Goal: Task Accomplishment & Management: Manage account settings

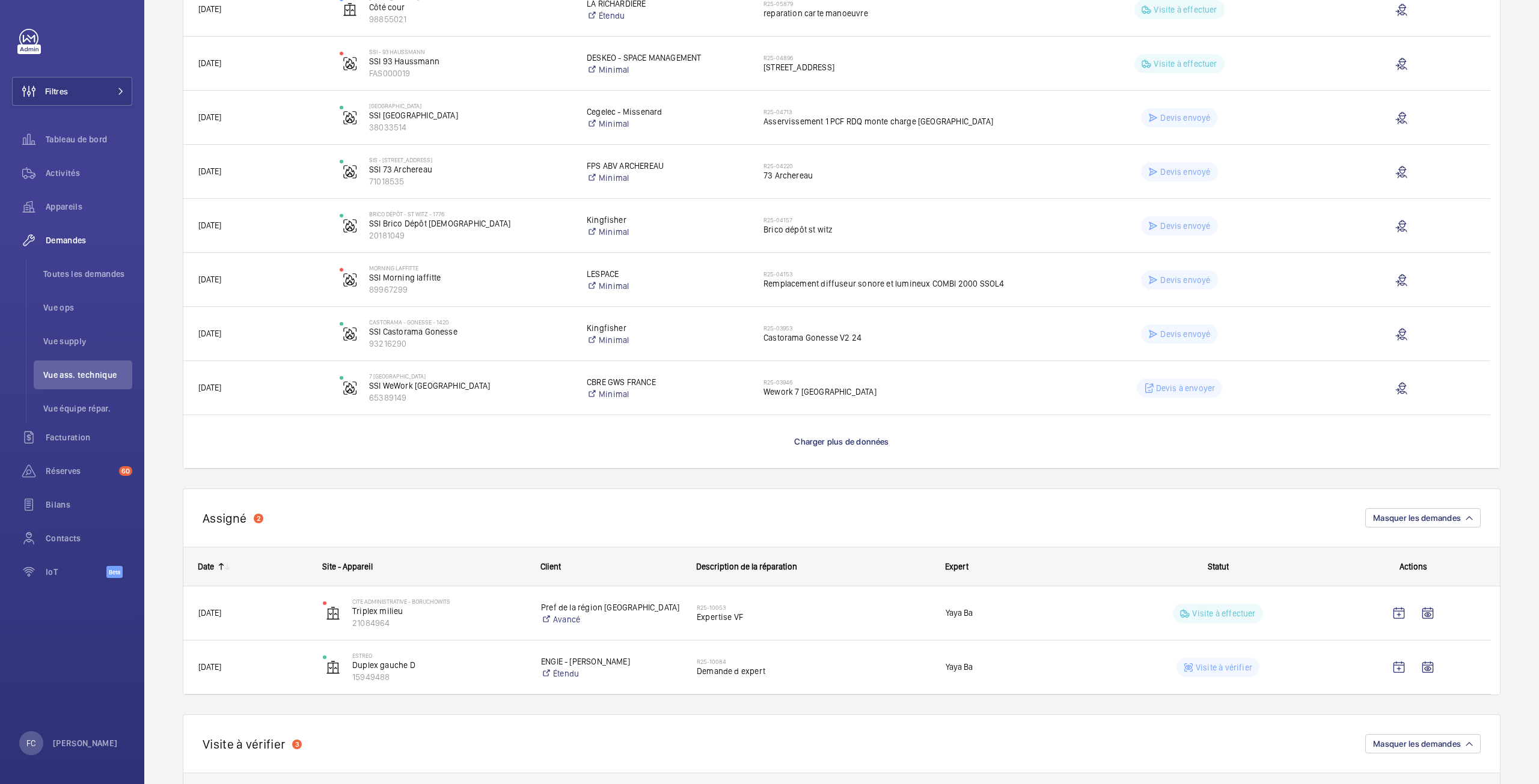
scroll to position [1120, 0]
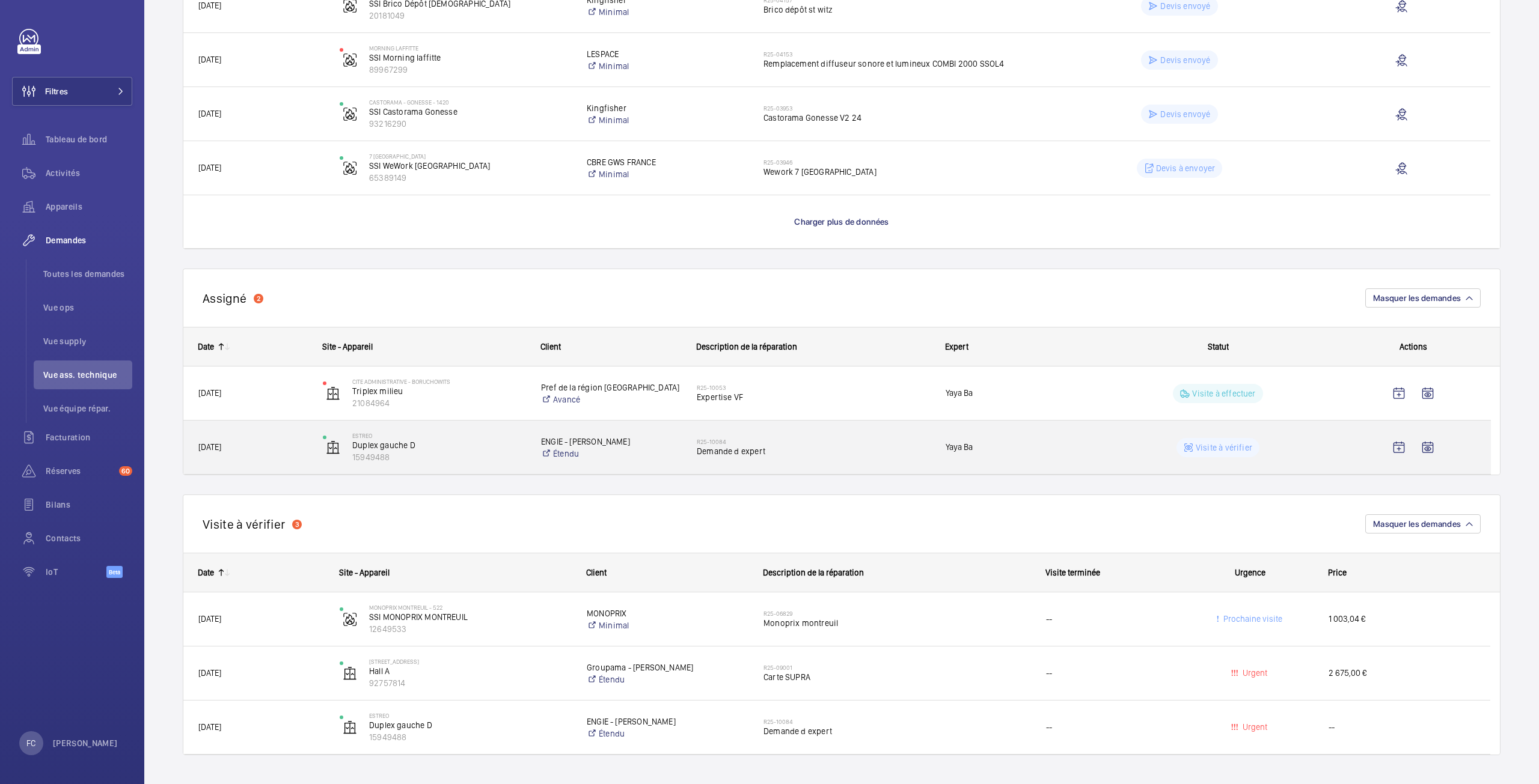
click at [957, 448] on span "Yaya Ba" at bounding box center [1016, 447] width 140 height 14
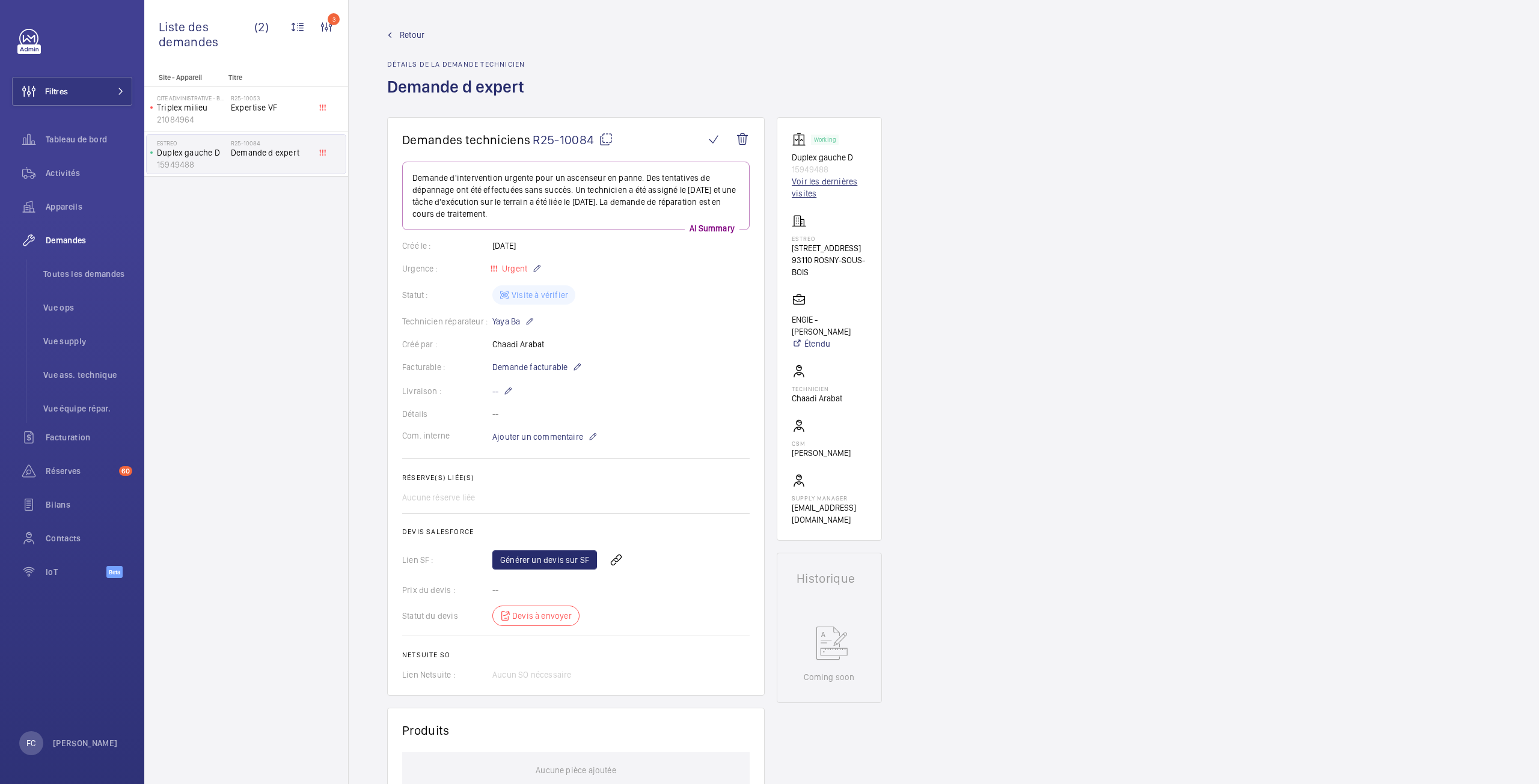
click at [812, 184] on link "Voir les dernières visites" at bounding box center [829, 187] width 75 height 24
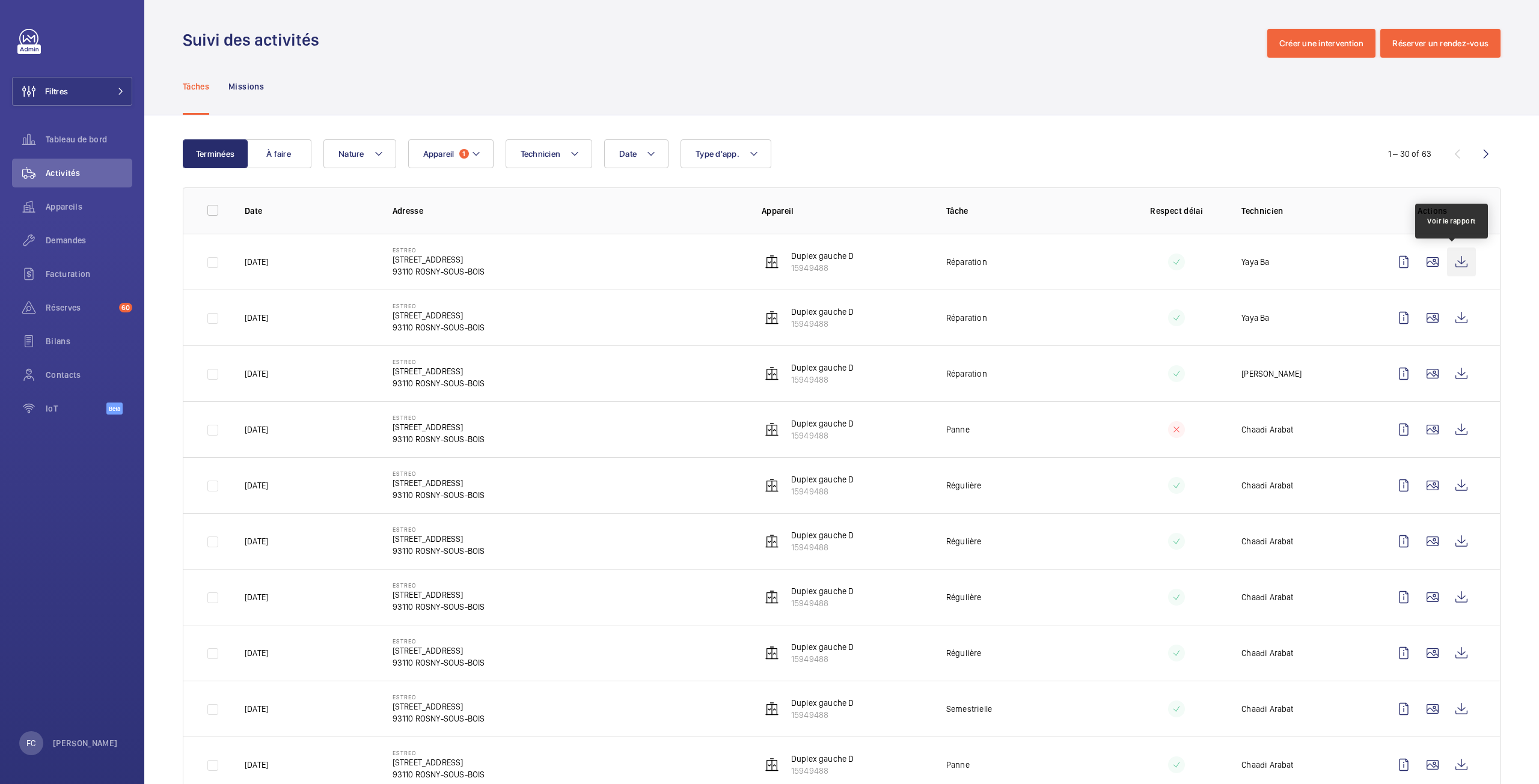
click at [1460, 260] on wm-front-icon-button at bounding box center [1462, 262] width 29 height 29
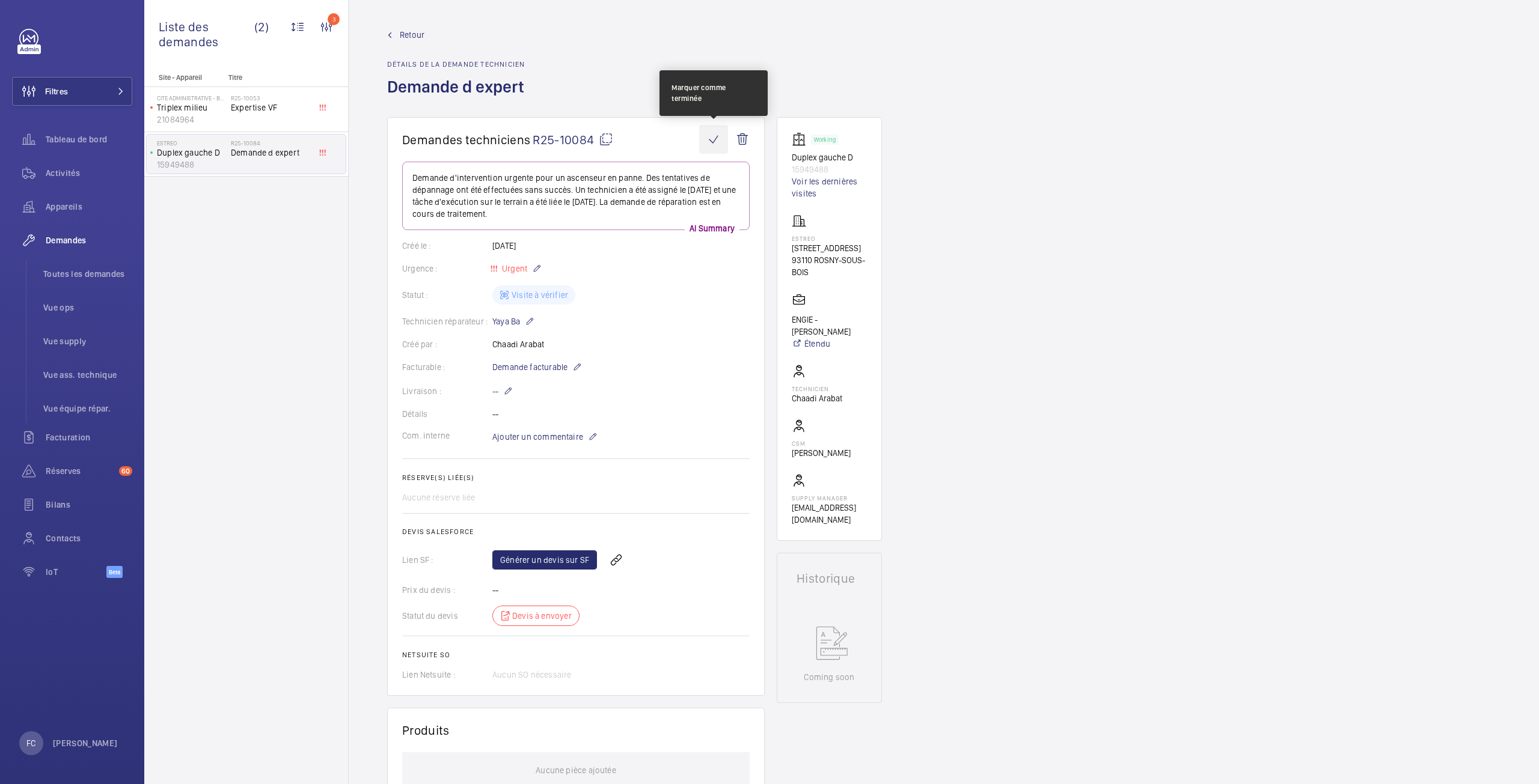
click at [709, 137] on wm-front-icon-button at bounding box center [714, 139] width 29 height 29
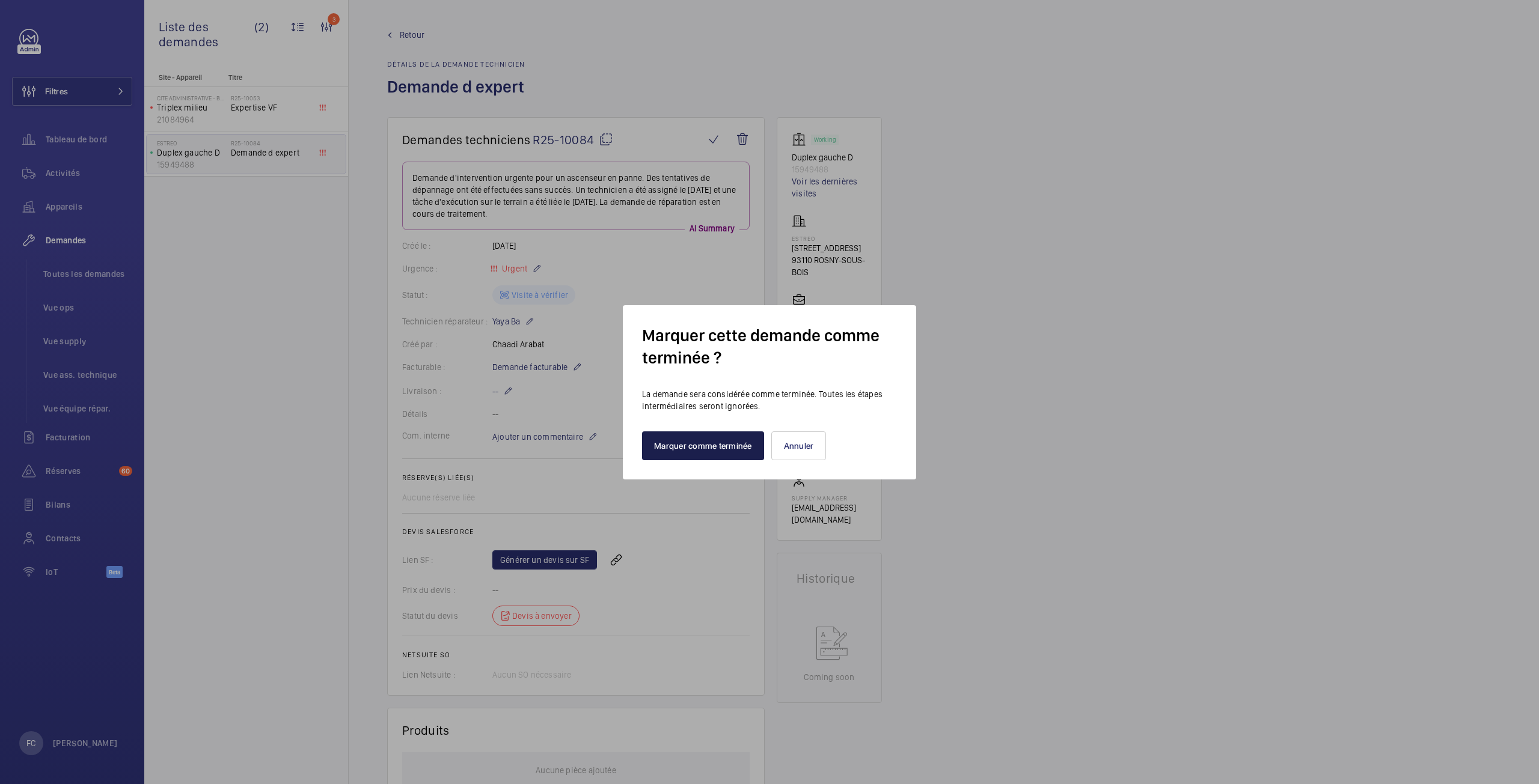
click at [717, 459] on button "Marquer comme terminée" at bounding box center [703, 446] width 122 height 29
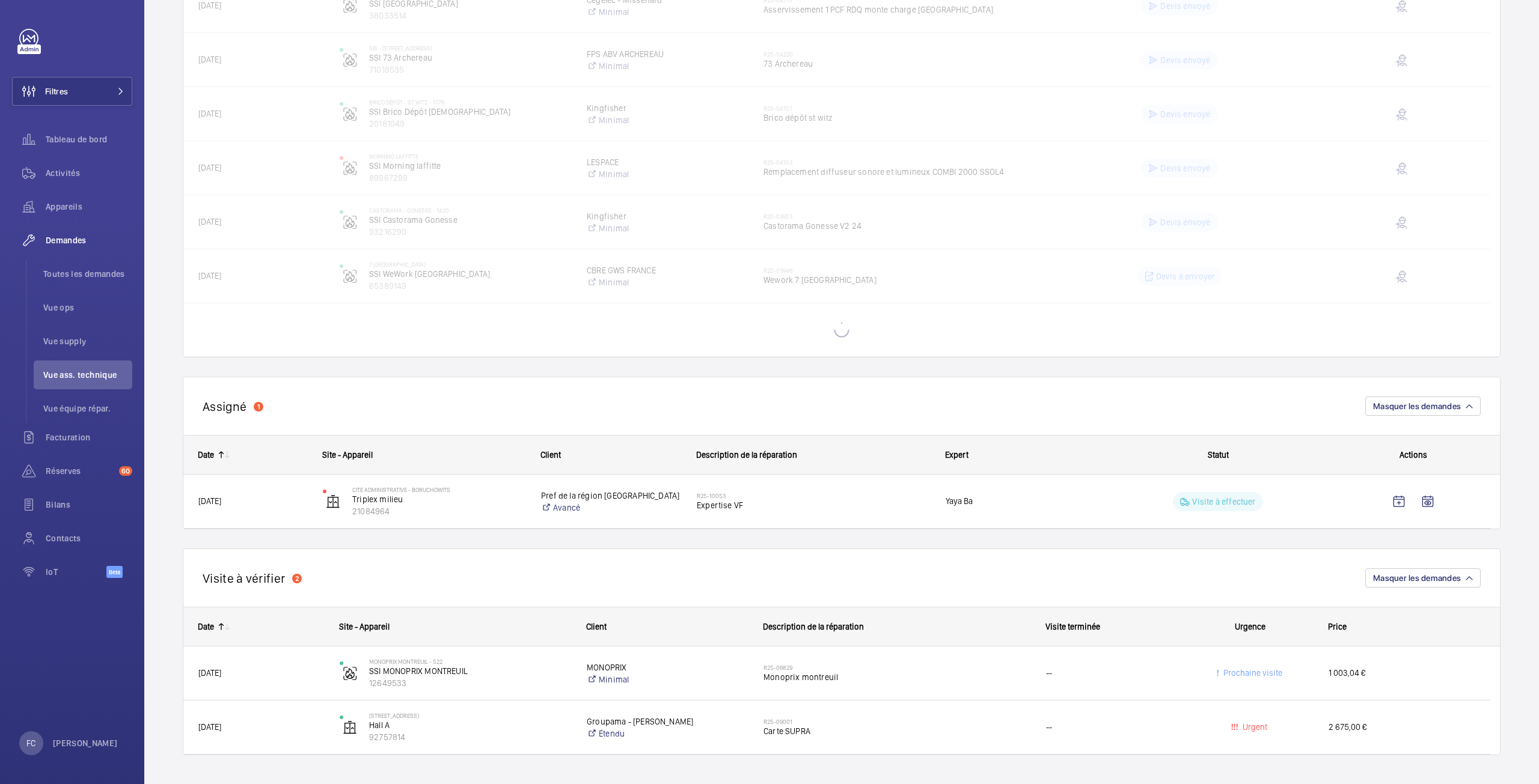
scroll to position [1011, 0]
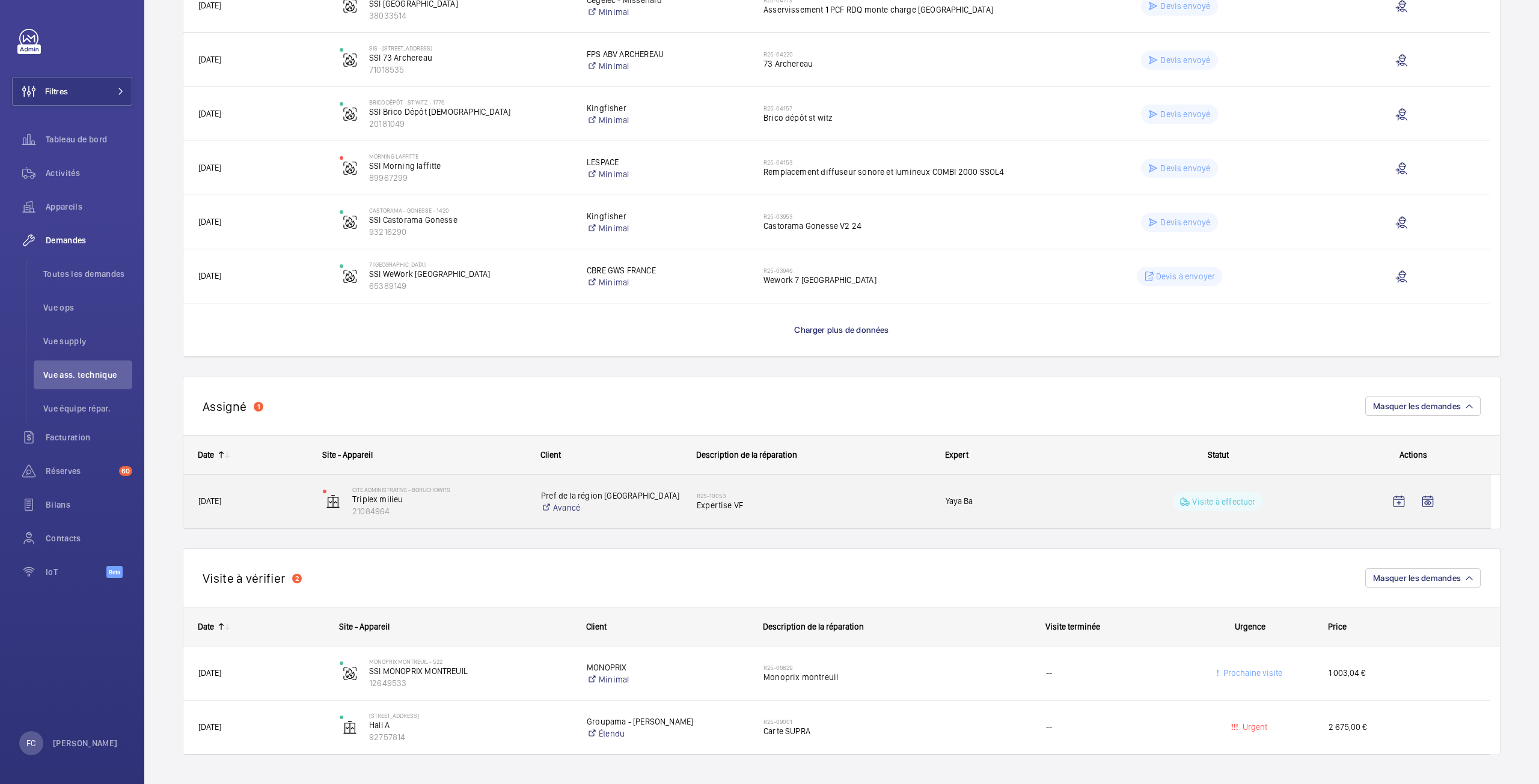
click at [962, 498] on span "Yaya Ba" at bounding box center [1016, 501] width 140 height 14
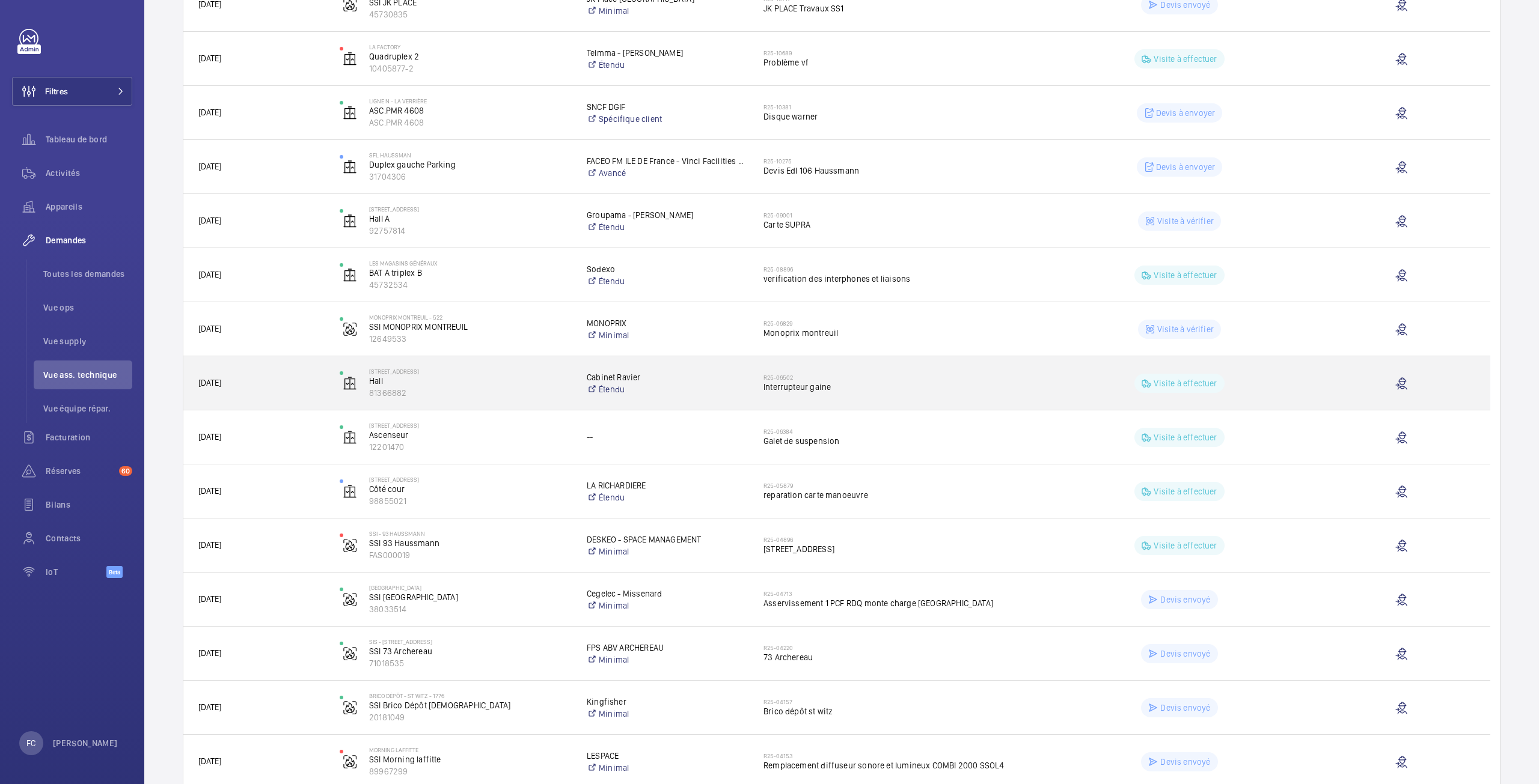
scroll to position [420, 0]
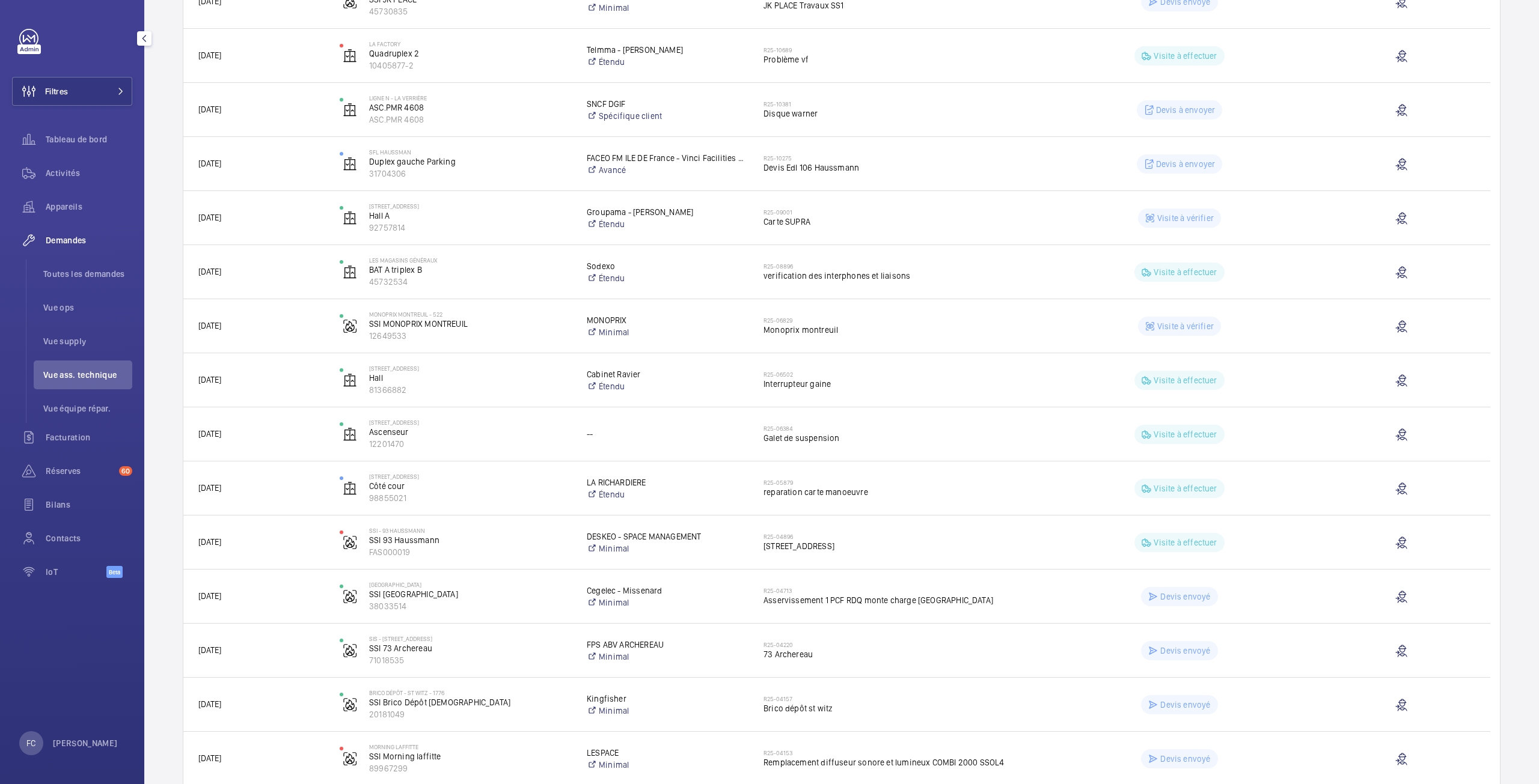
click at [63, 376] on span "Vue ass. technique" at bounding box center [87, 375] width 89 height 12
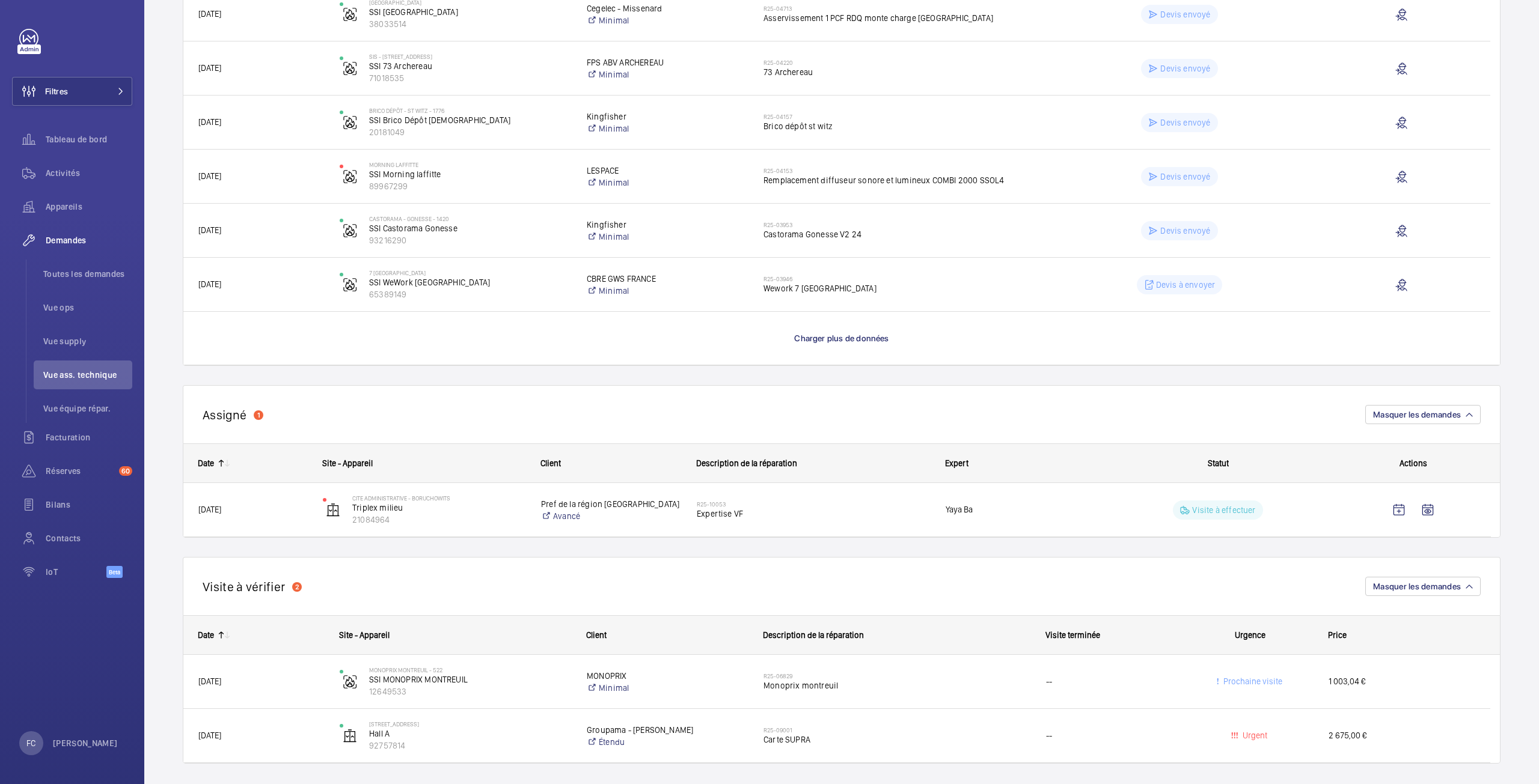
scroll to position [1011, 0]
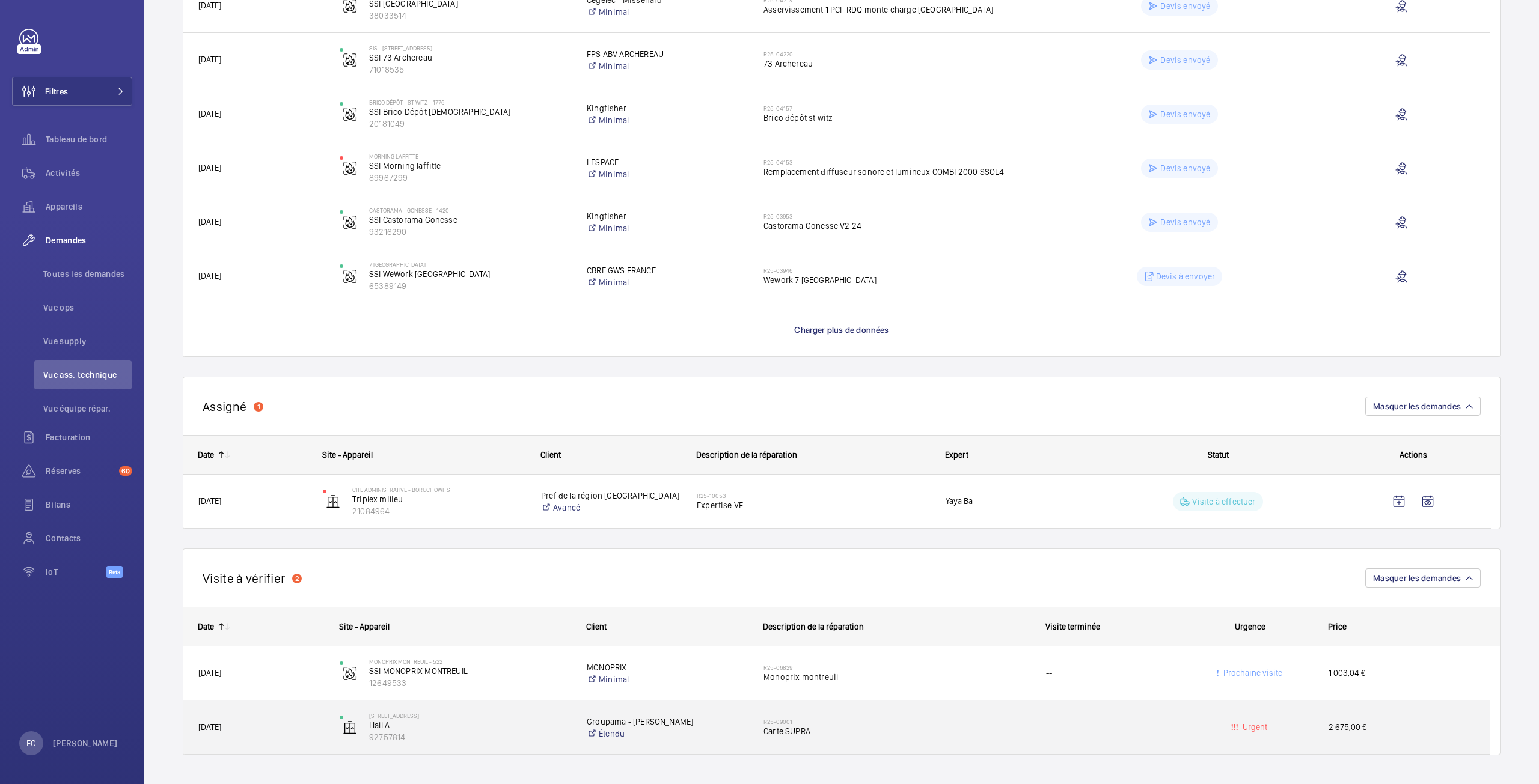
click at [1250, 724] on span "Urgent" at bounding box center [1253, 727] width 27 height 10
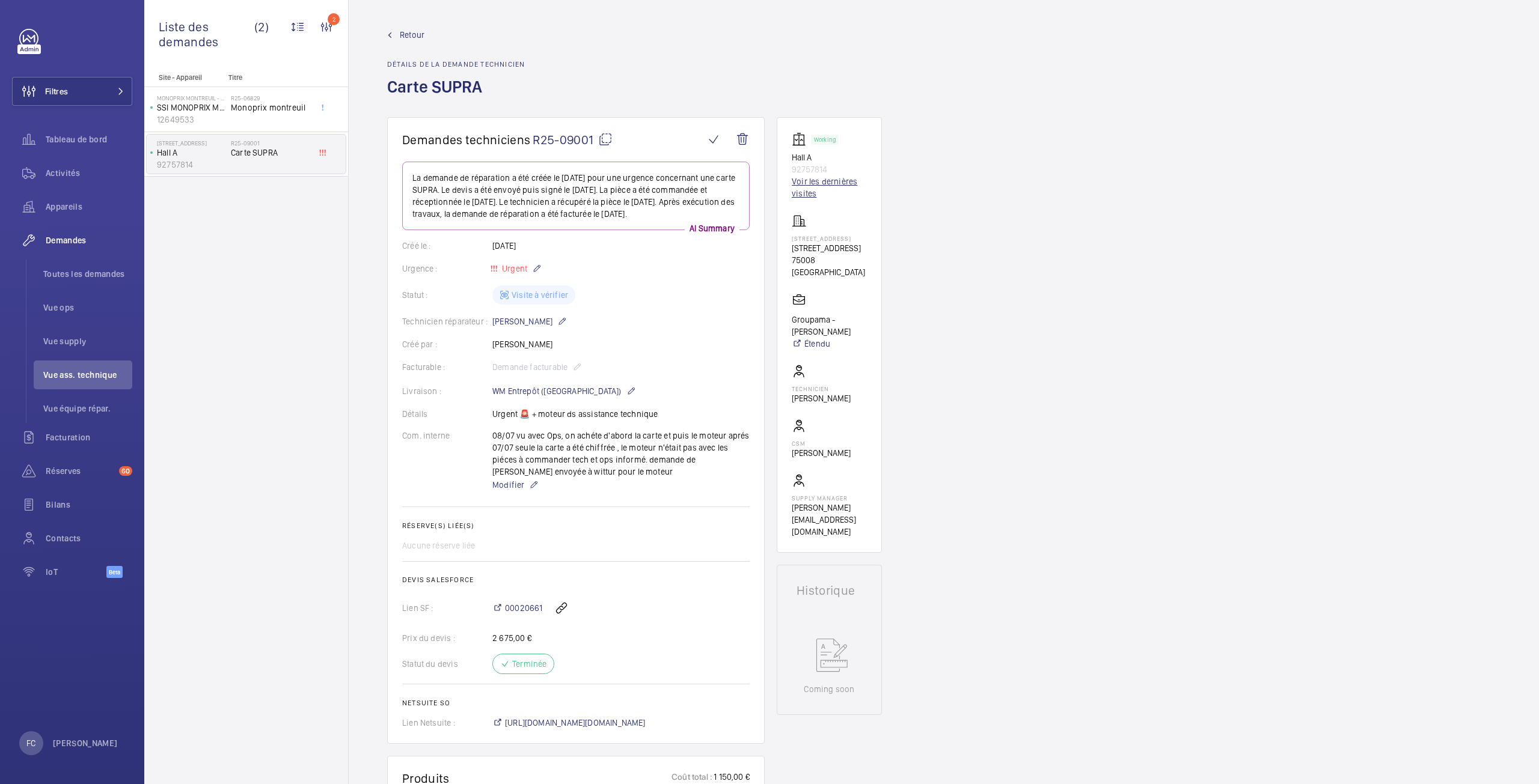
click at [807, 185] on link "Voir les dernières visites" at bounding box center [829, 187] width 75 height 24
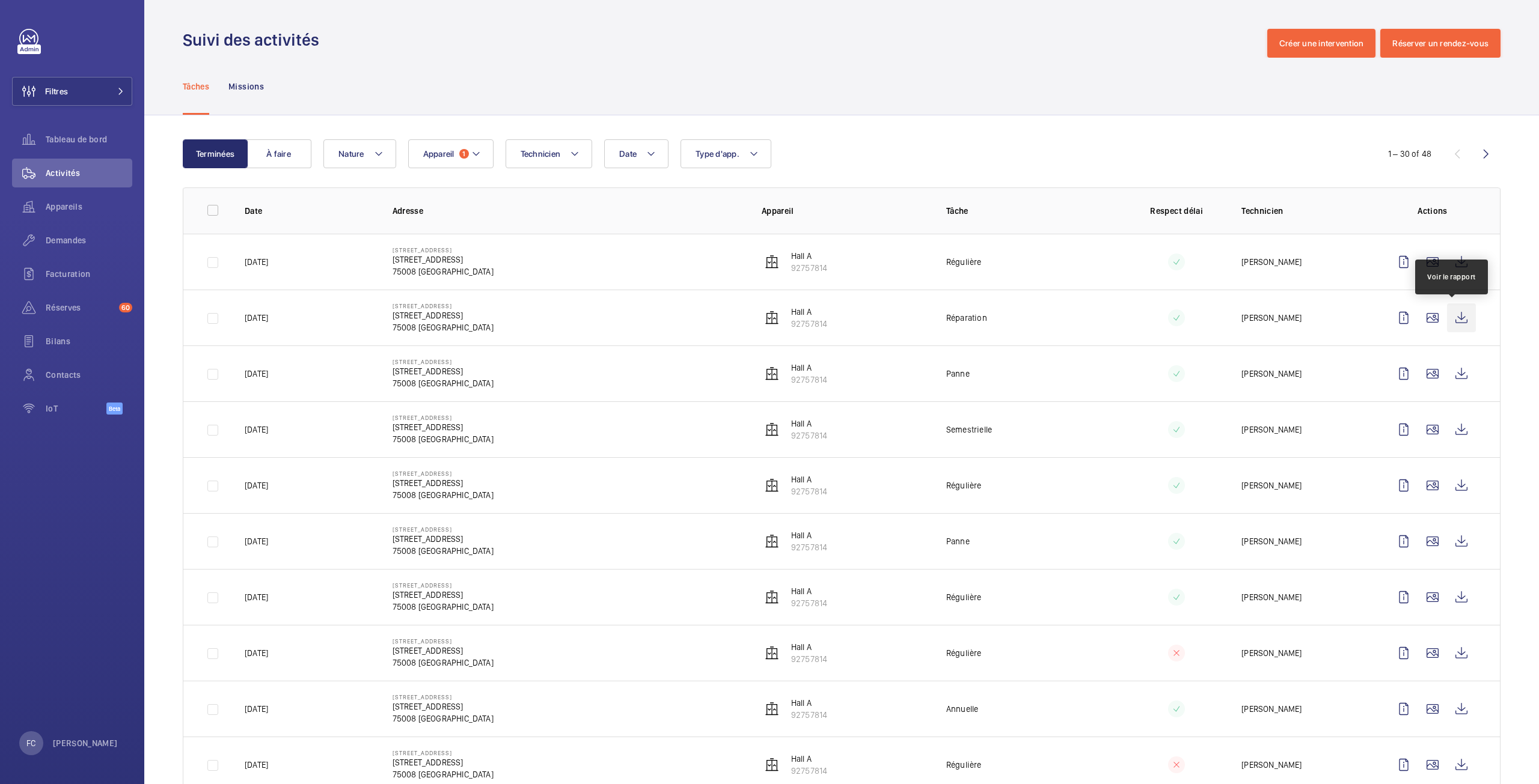
click at [1456, 317] on wm-front-icon-button at bounding box center [1462, 318] width 29 height 29
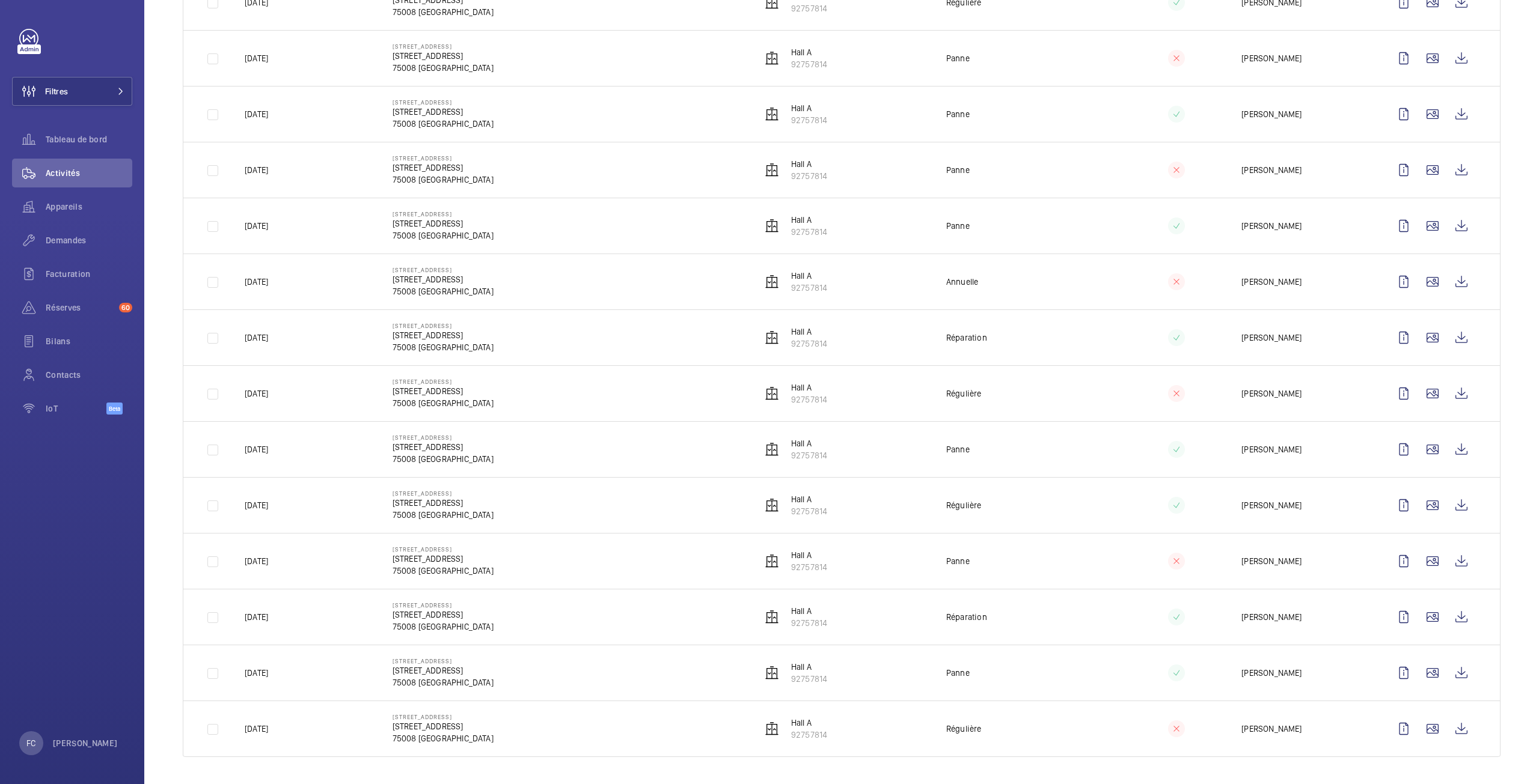
scroll to position [1156, 0]
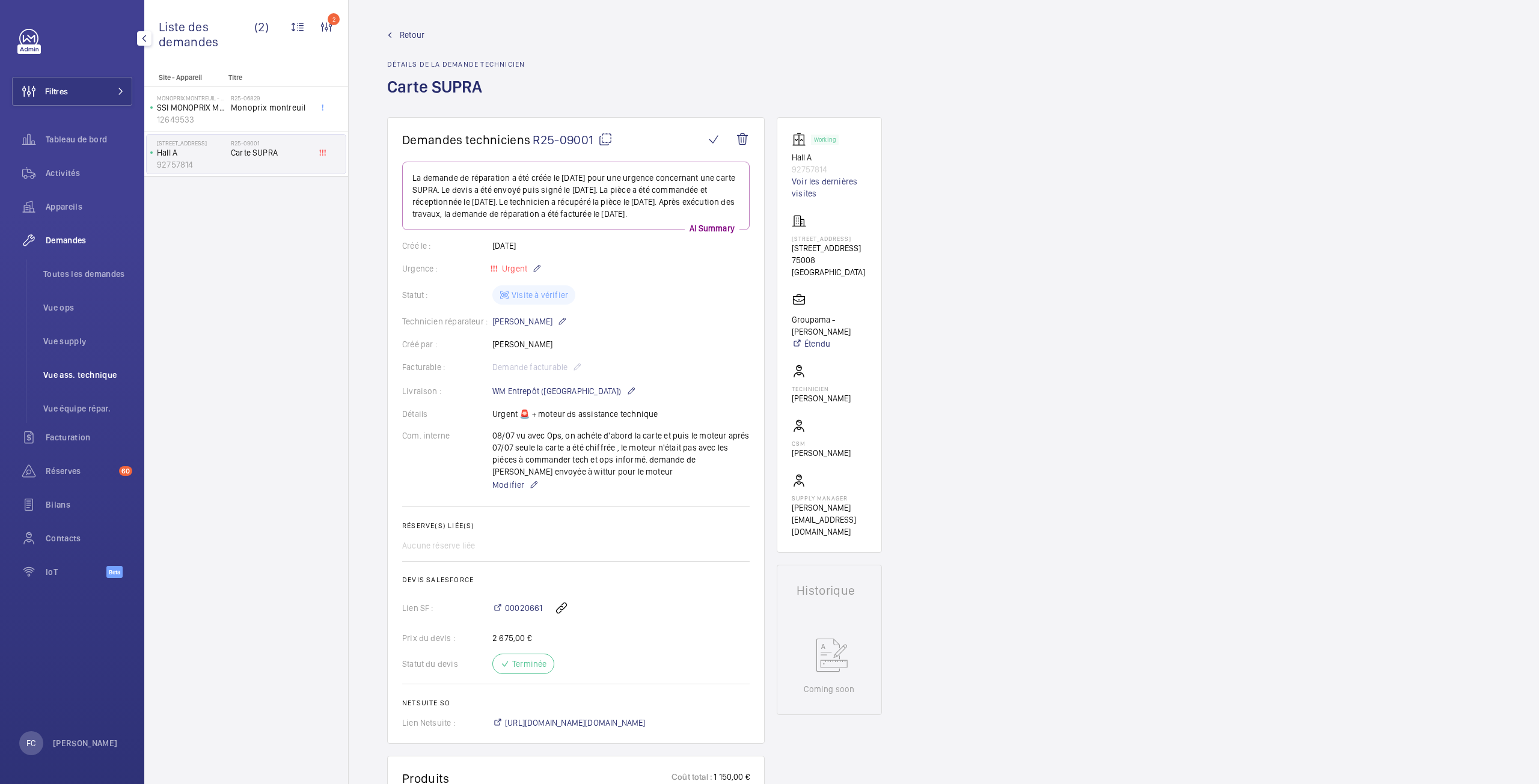
click at [97, 377] on span "Vue ass. technique" at bounding box center [87, 375] width 89 height 12
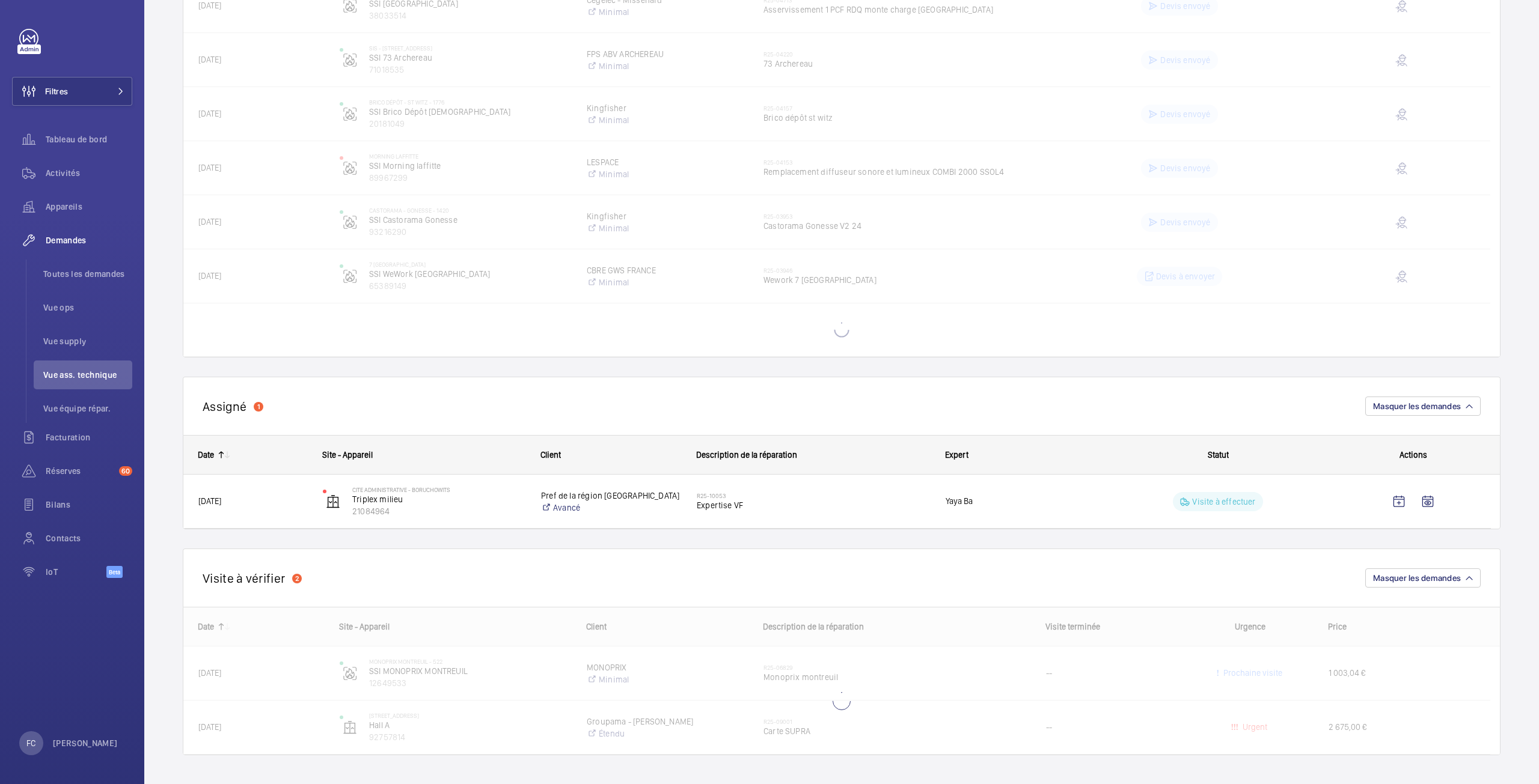
scroll to position [1011, 0]
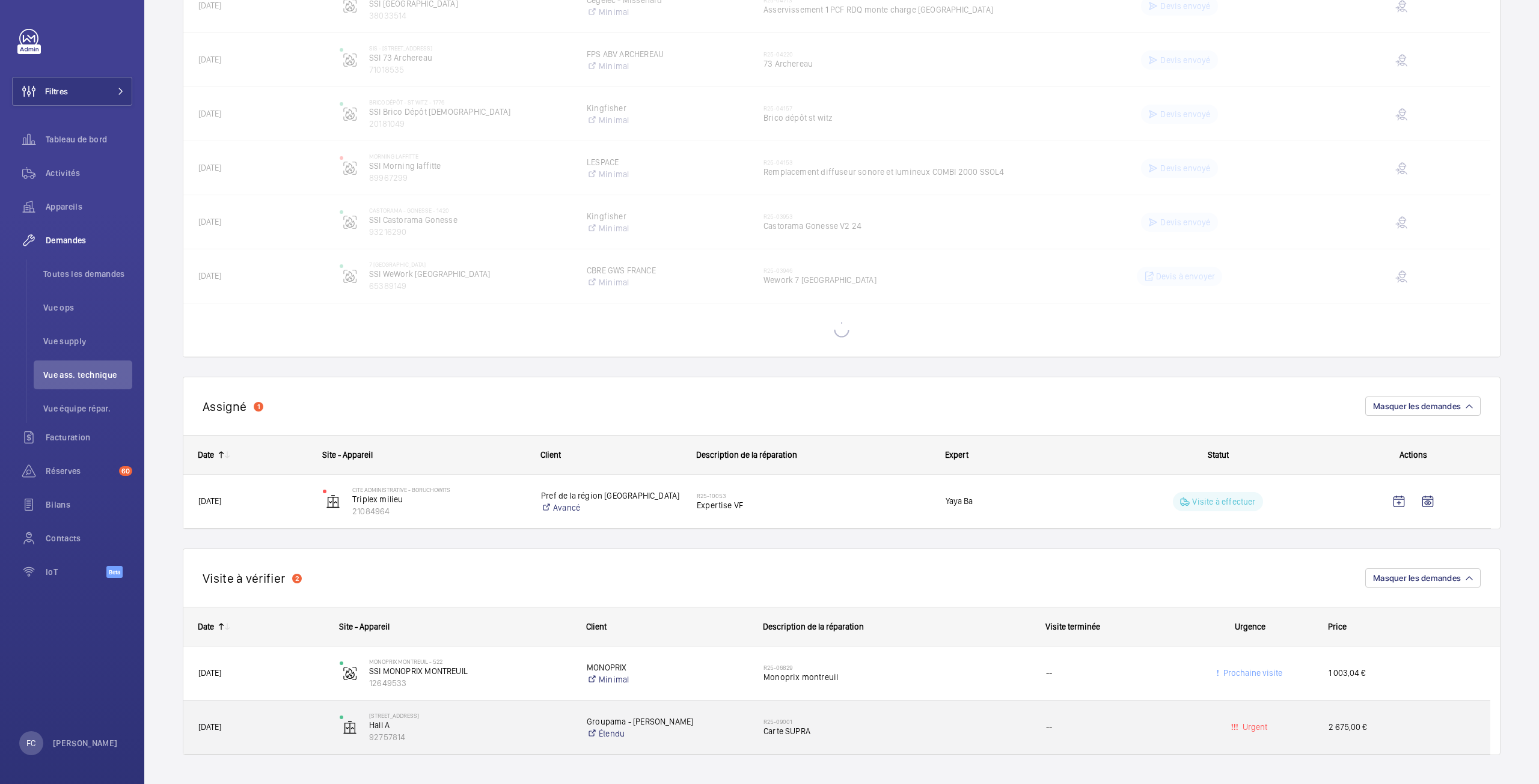
click at [1177, 725] on div "Urgent" at bounding box center [1243, 727] width 140 height 38
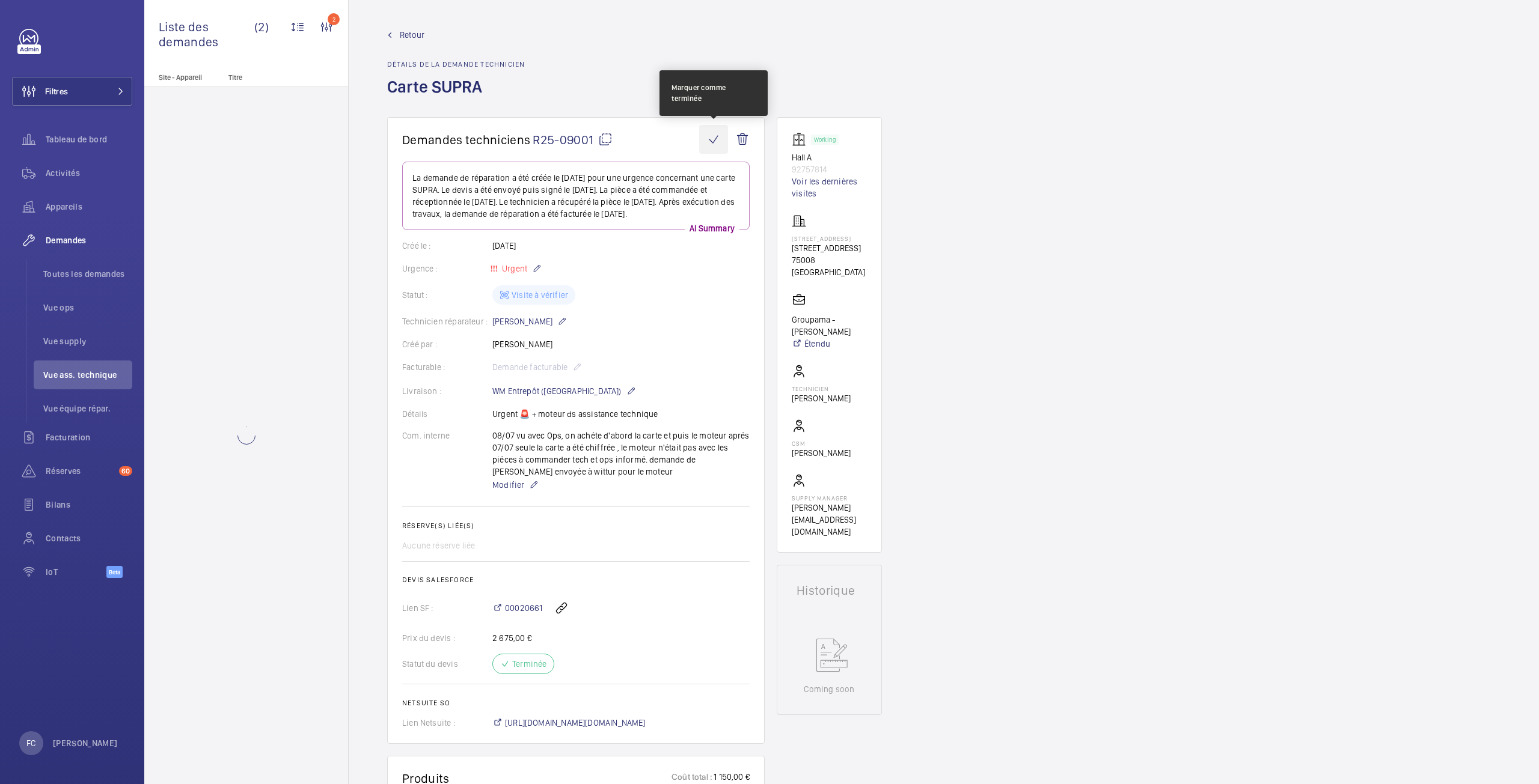
click at [722, 131] on wm-front-icon-button at bounding box center [714, 139] width 29 height 29
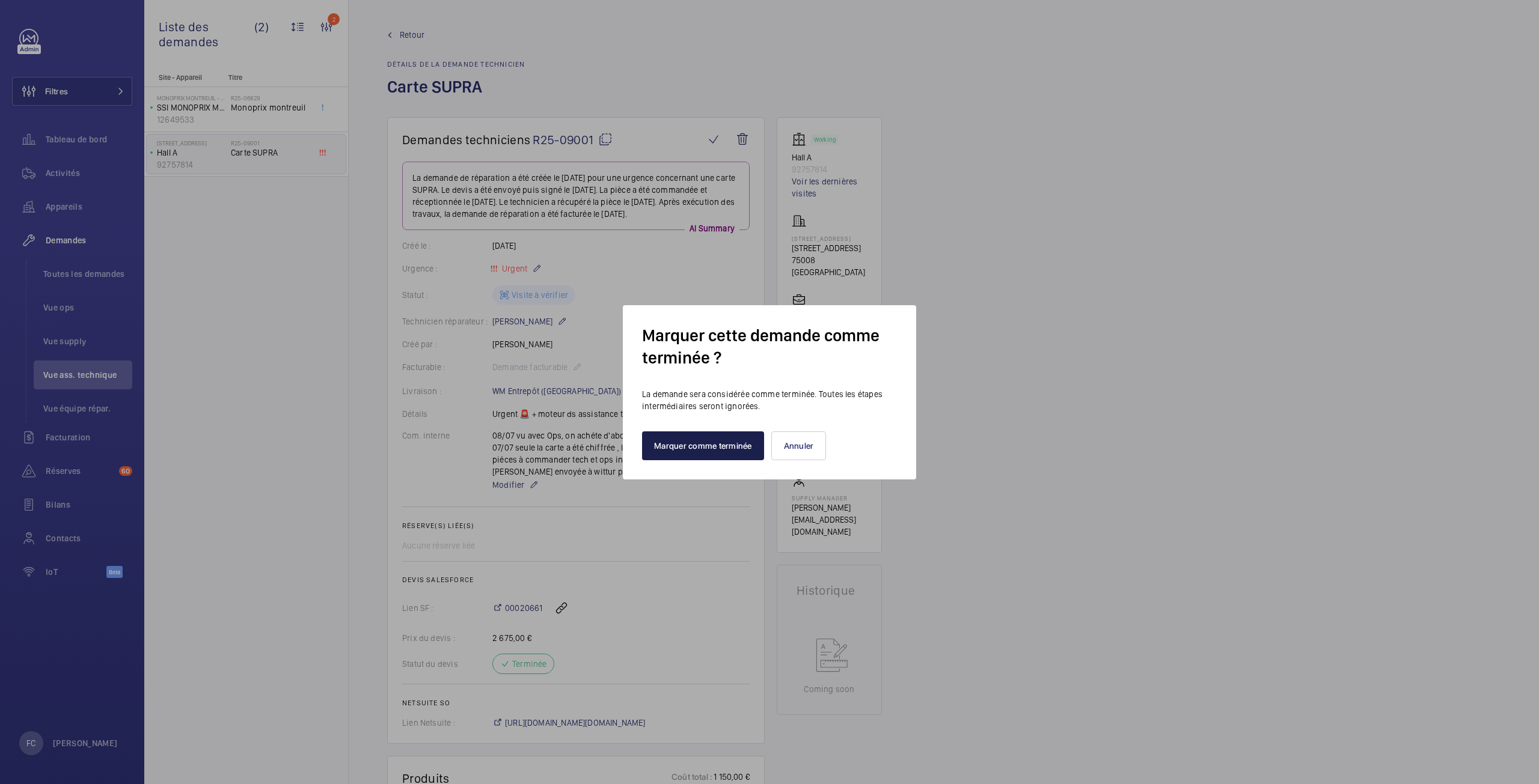
click at [718, 451] on button "Marquer comme terminée" at bounding box center [703, 446] width 122 height 29
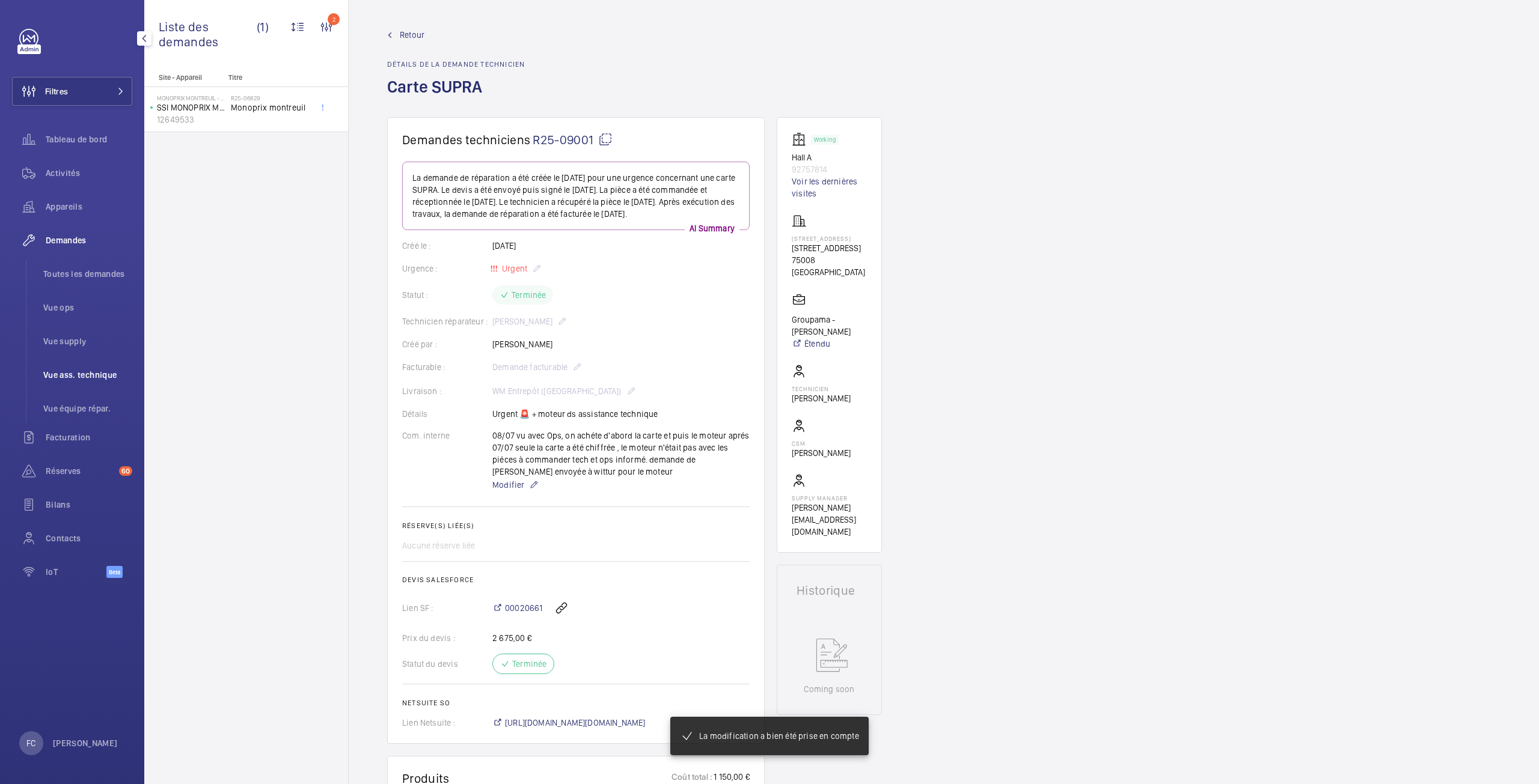
click at [71, 379] on span "Vue ass. technique" at bounding box center [87, 375] width 89 height 12
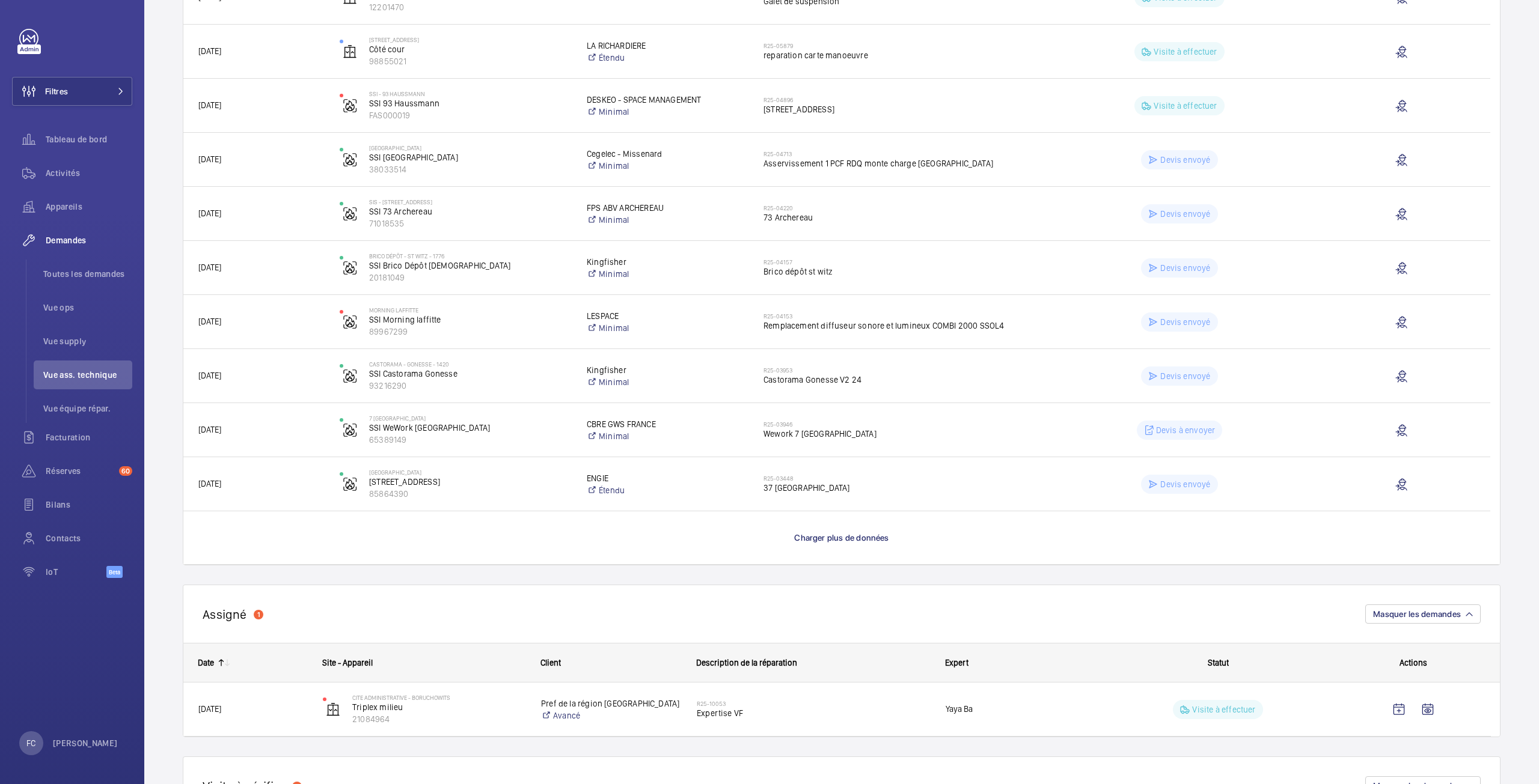
scroll to position [657, 0]
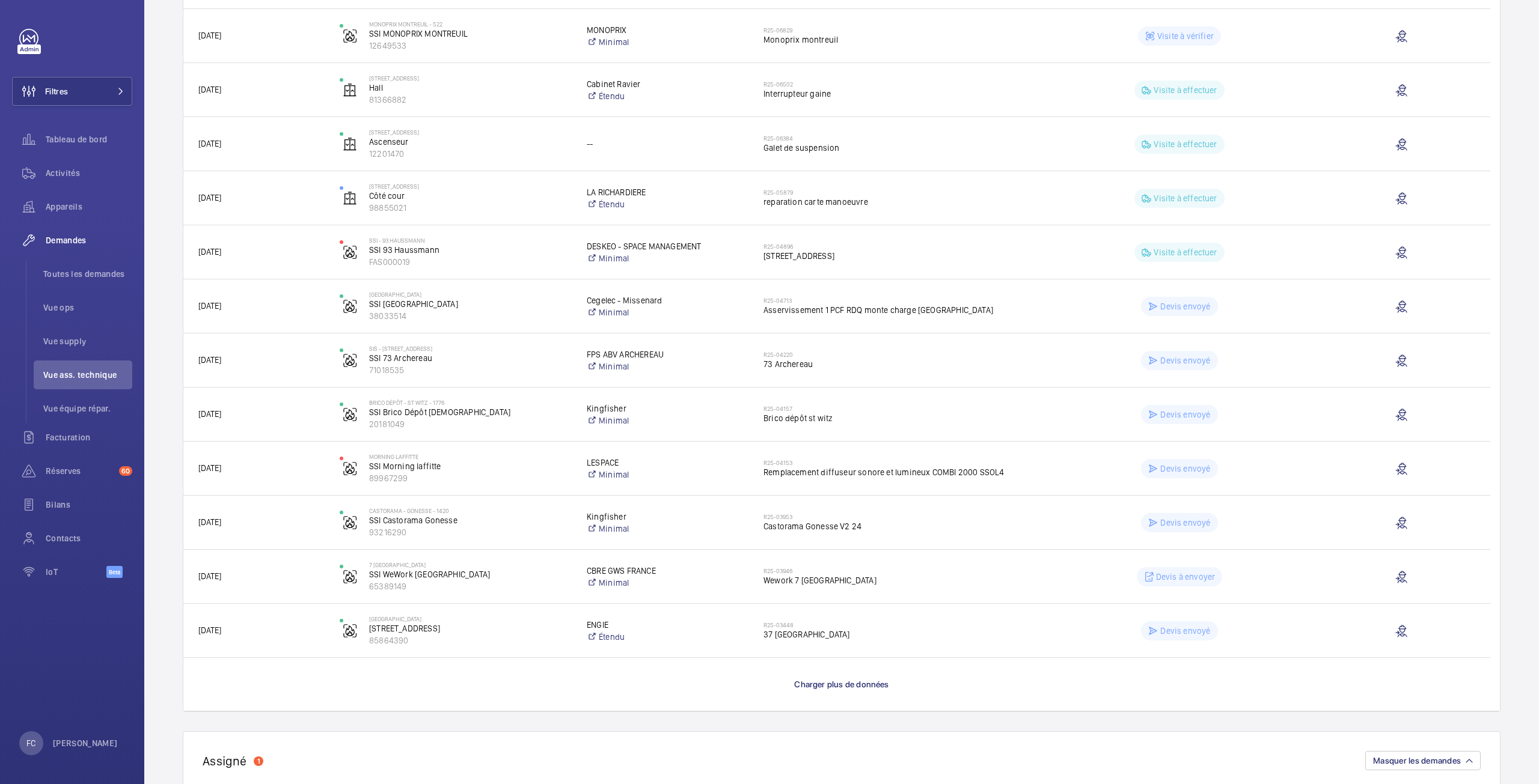
click at [825, 693] on wm-front-load-more-cell "Charger plus de données" at bounding box center [841, 684] width 1317 height 53
click at [825, 689] on span "Charger plus de données" at bounding box center [841, 684] width 95 height 10
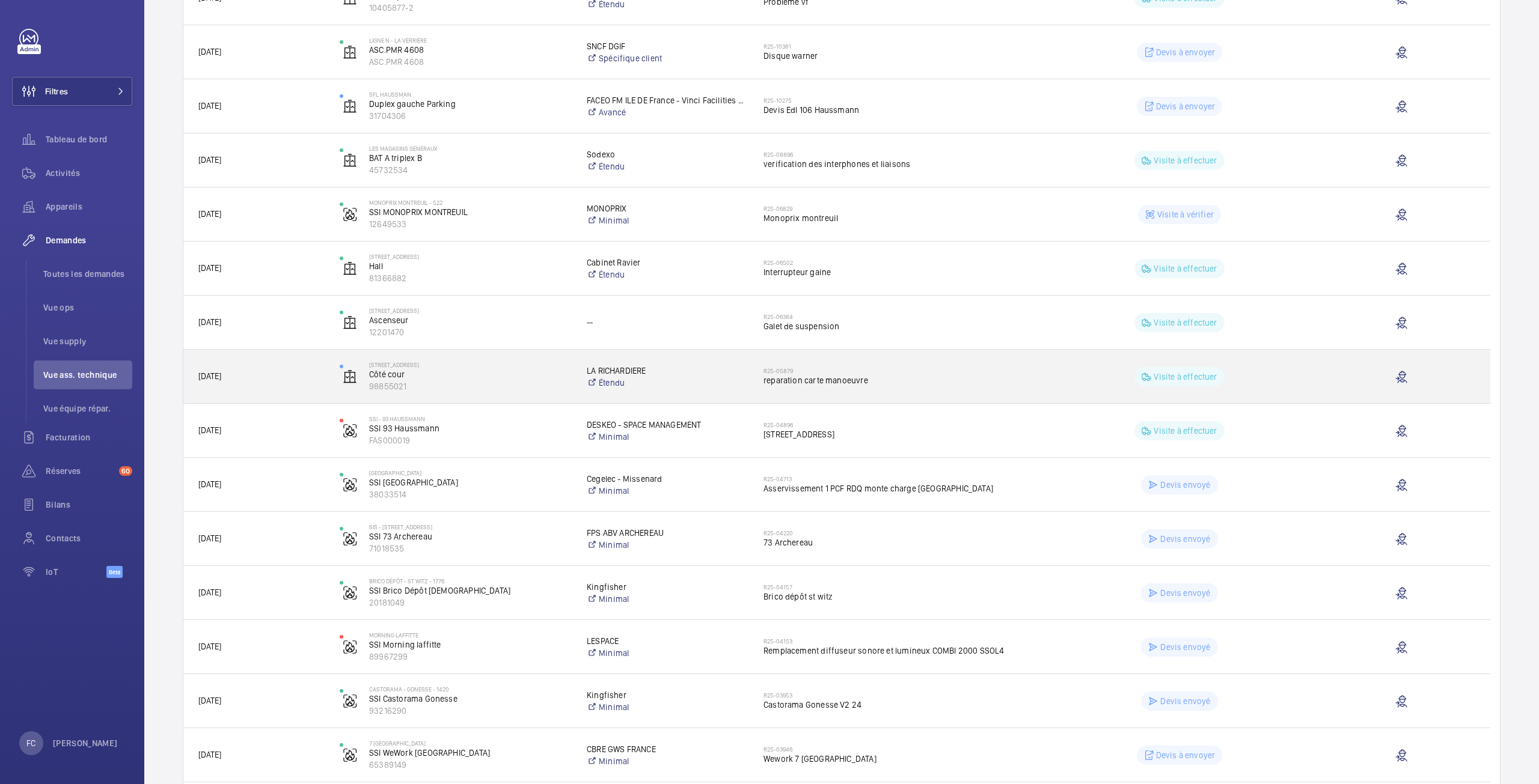
scroll to position [477, 0]
click at [808, 379] on span "reparation carte manoeuvre" at bounding box center [897, 382] width 267 height 12
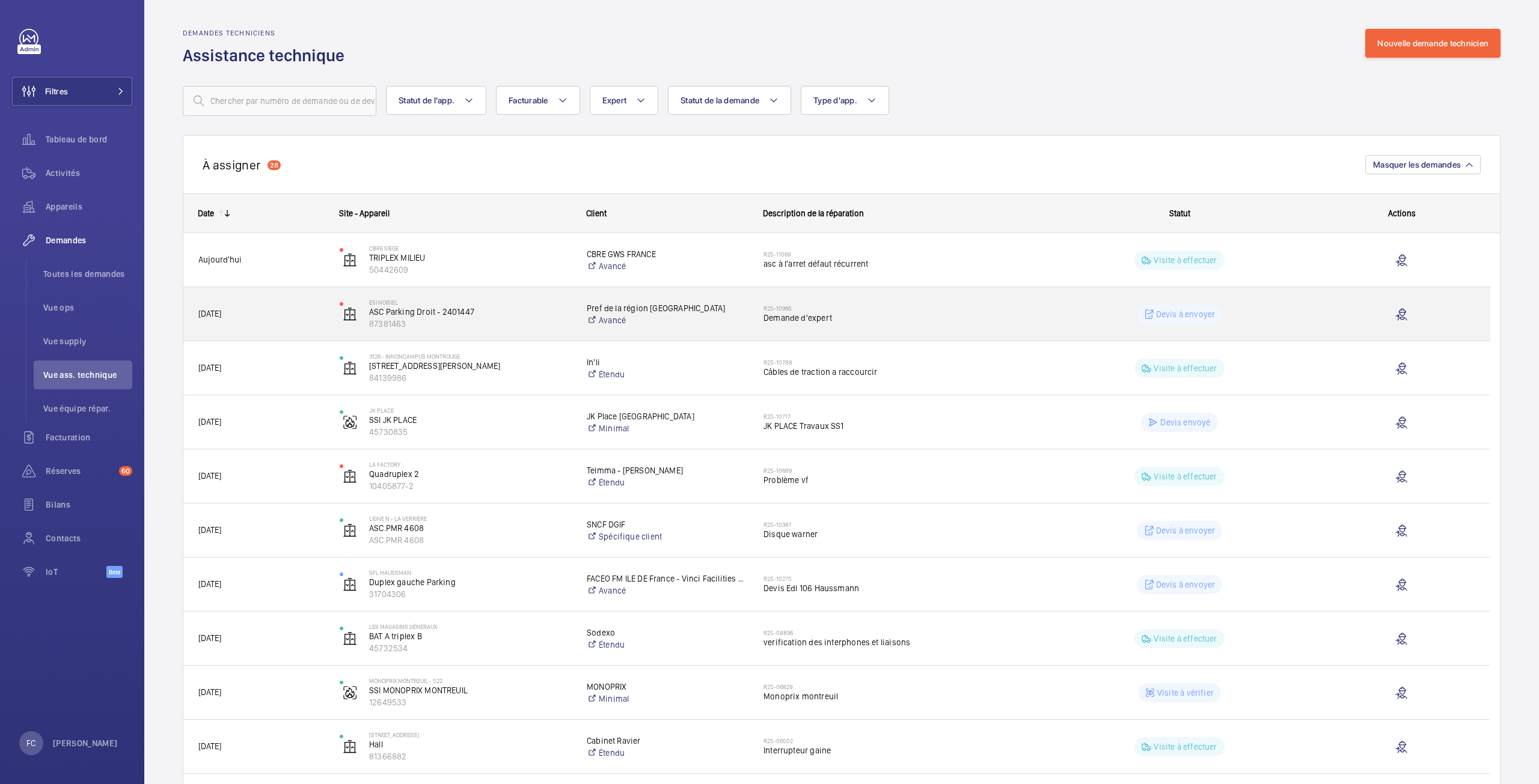
click at [811, 313] on span "Demande d'expert" at bounding box center [897, 318] width 267 height 12
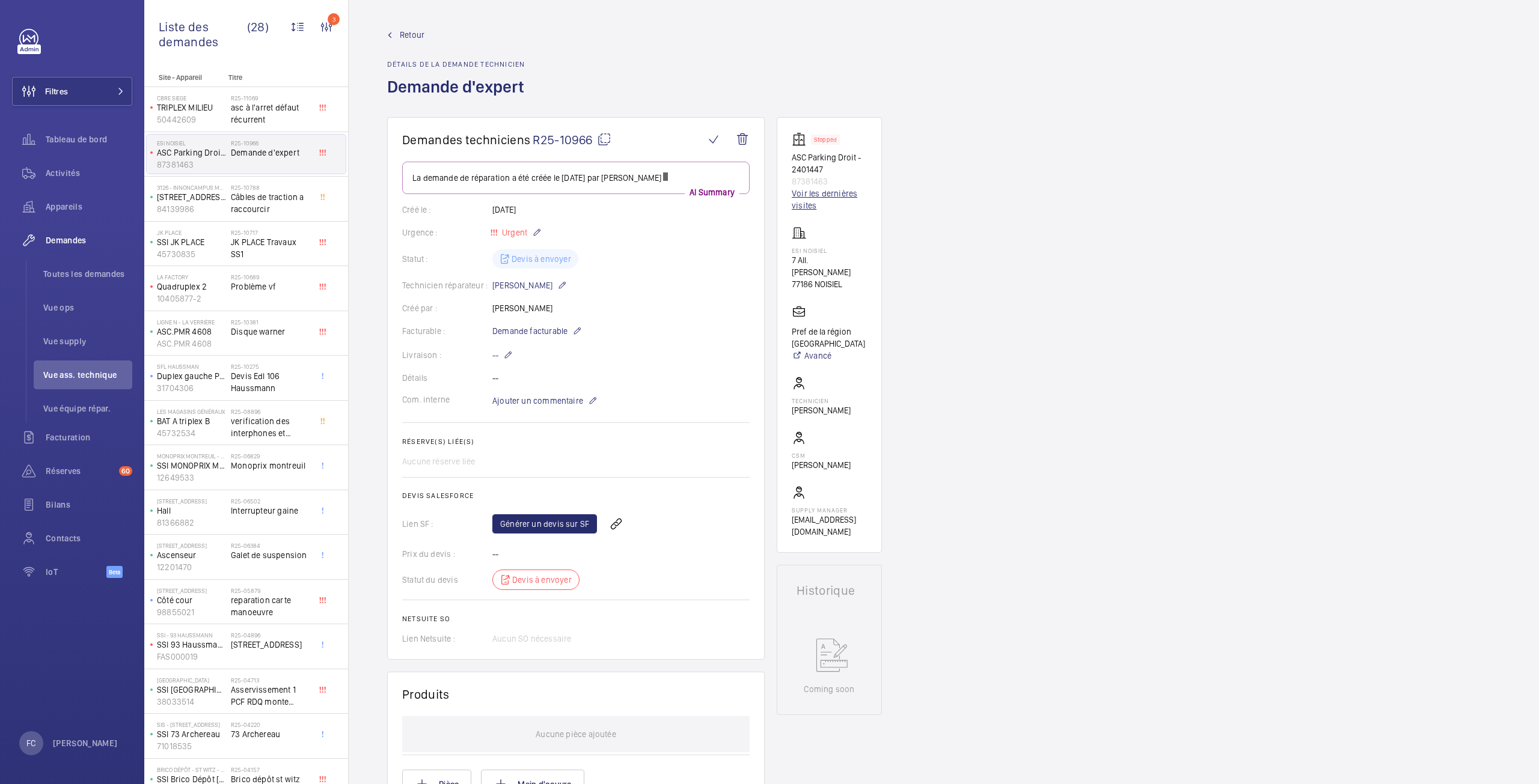
click at [814, 200] on link "Voir les dernières visites" at bounding box center [829, 200] width 75 height 24
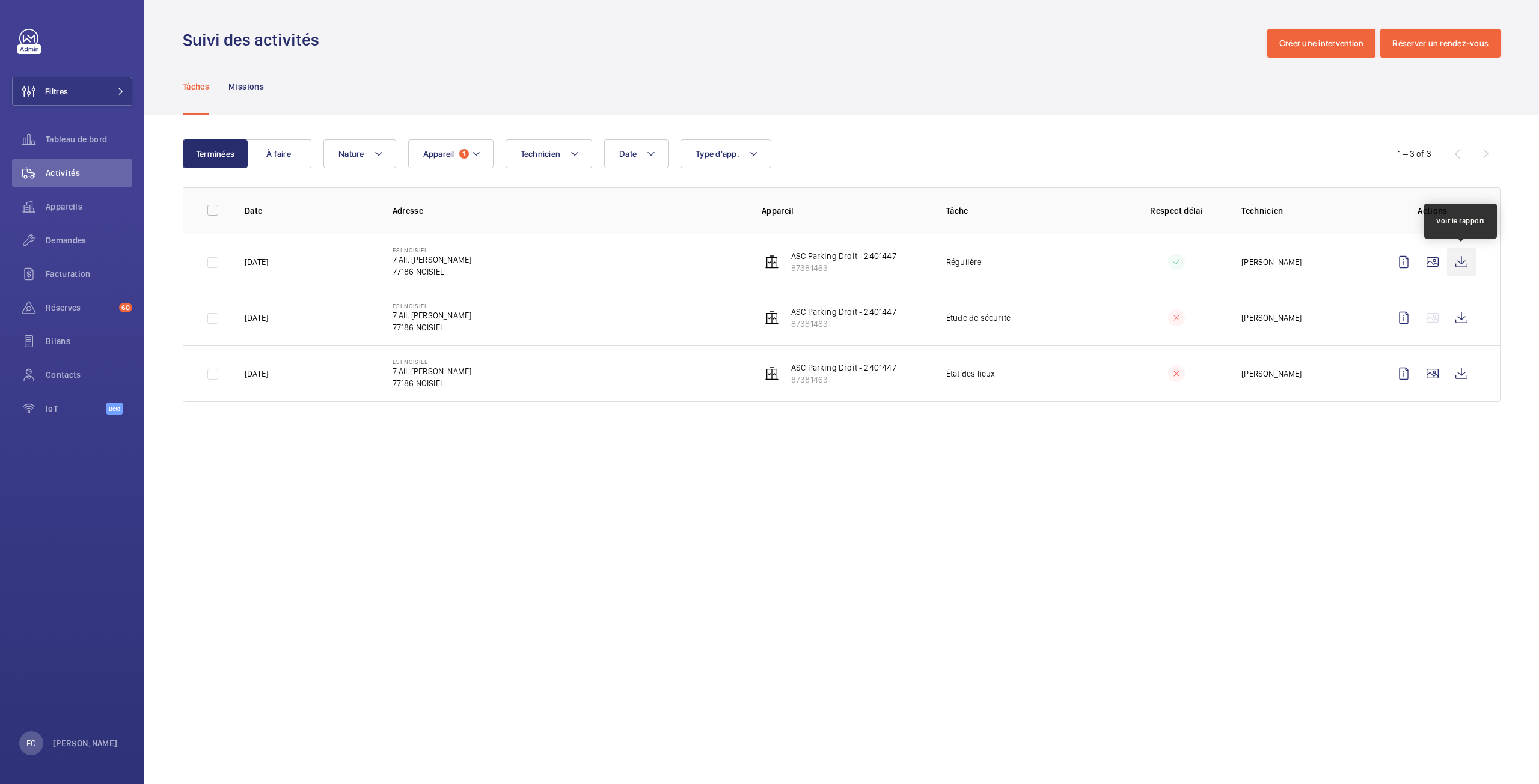
click at [1460, 262] on wm-front-icon-button at bounding box center [1462, 262] width 29 height 29
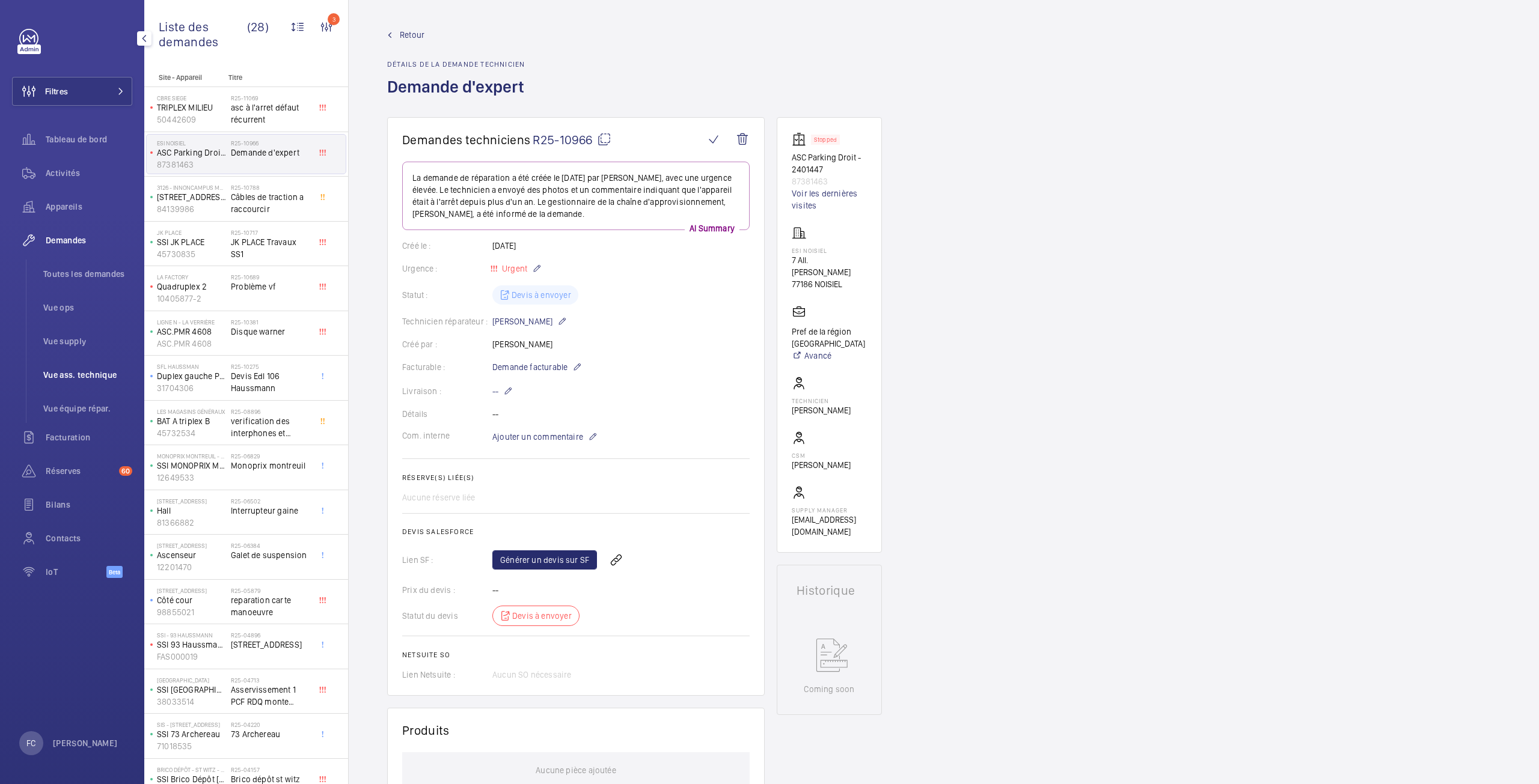
click at [89, 375] on span "Vue ass. technique" at bounding box center [87, 375] width 89 height 12
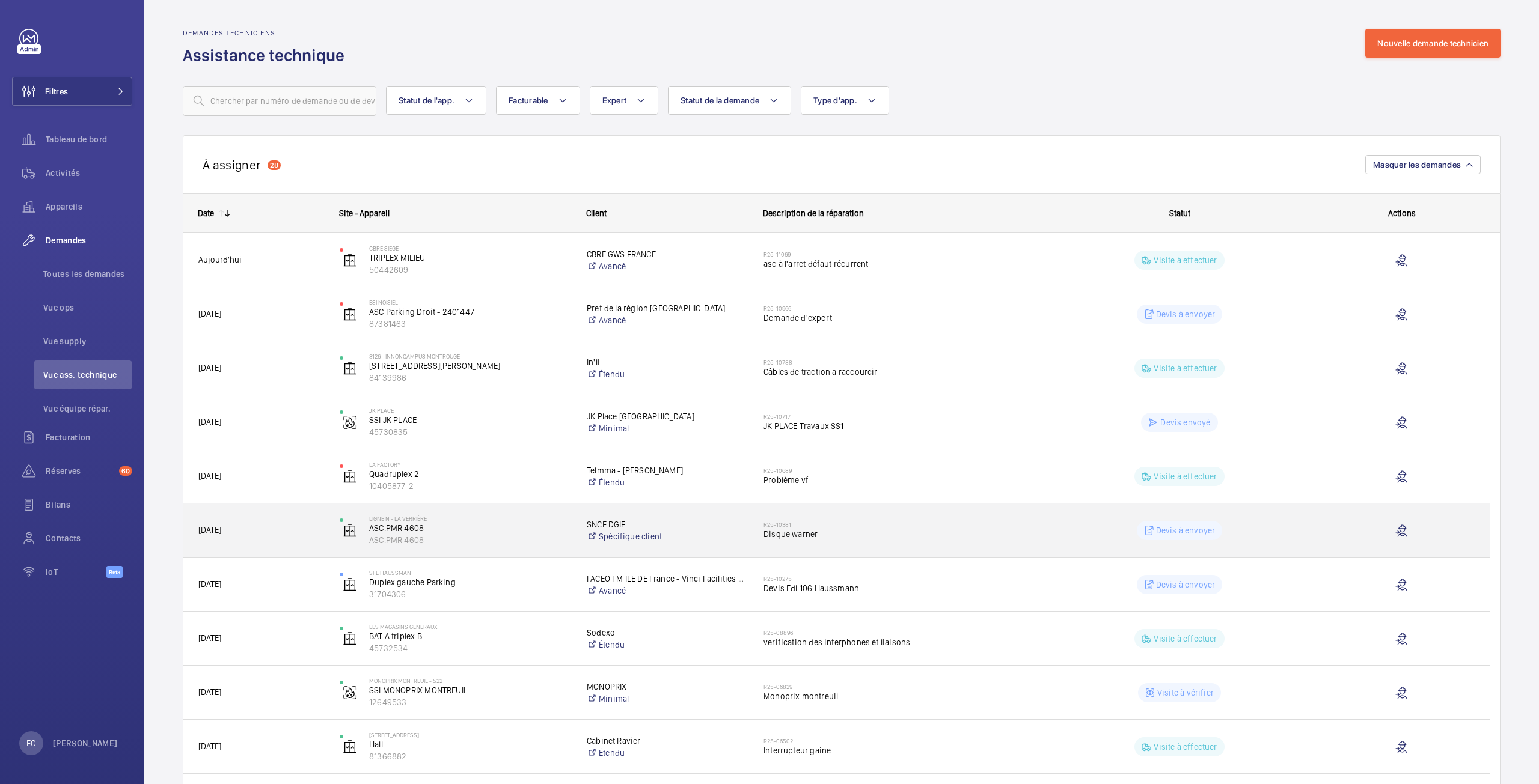
click at [778, 529] on span "Disque warner" at bounding box center [897, 534] width 267 height 12
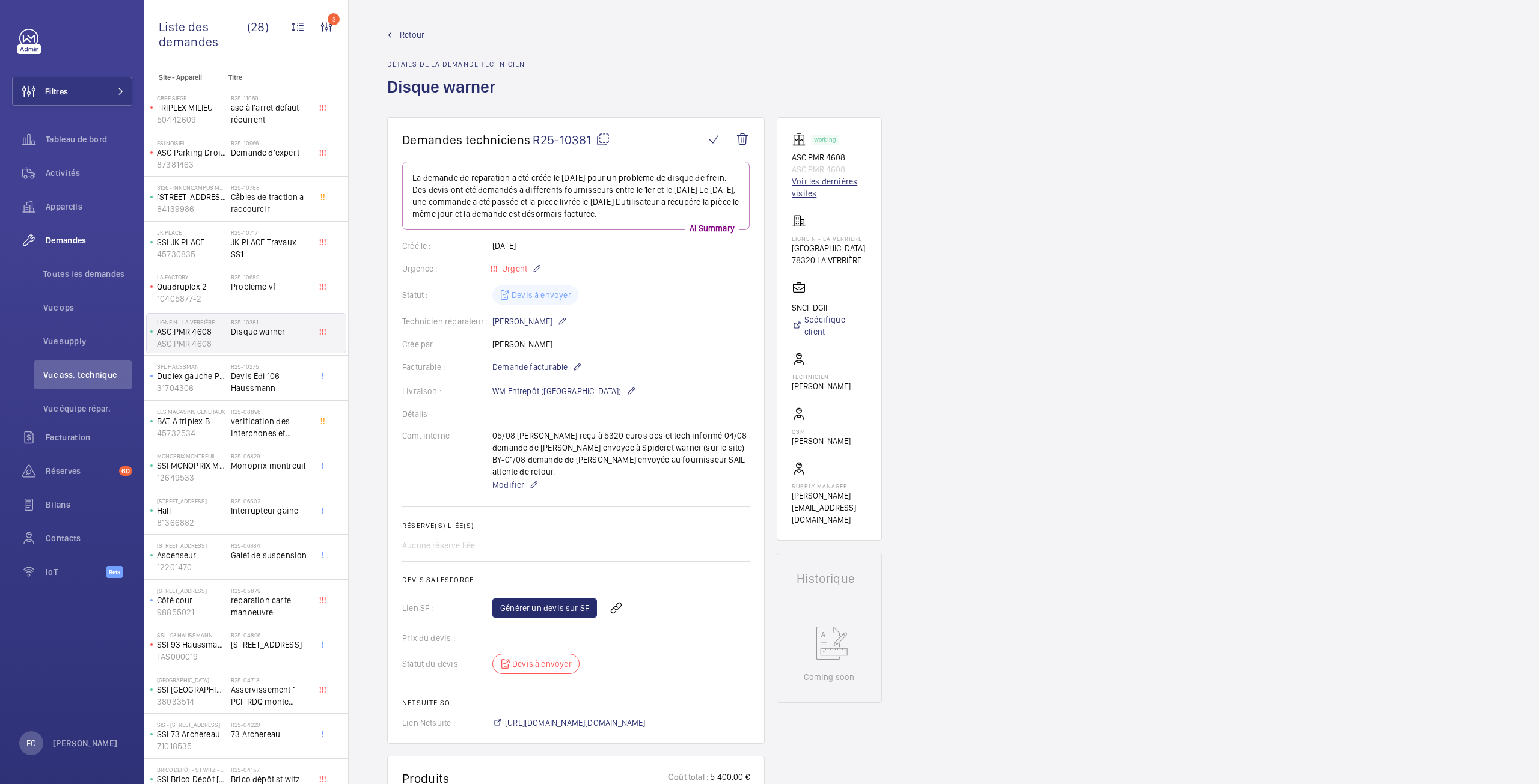
click at [830, 179] on link "Voir les dernières visites" at bounding box center [829, 187] width 75 height 24
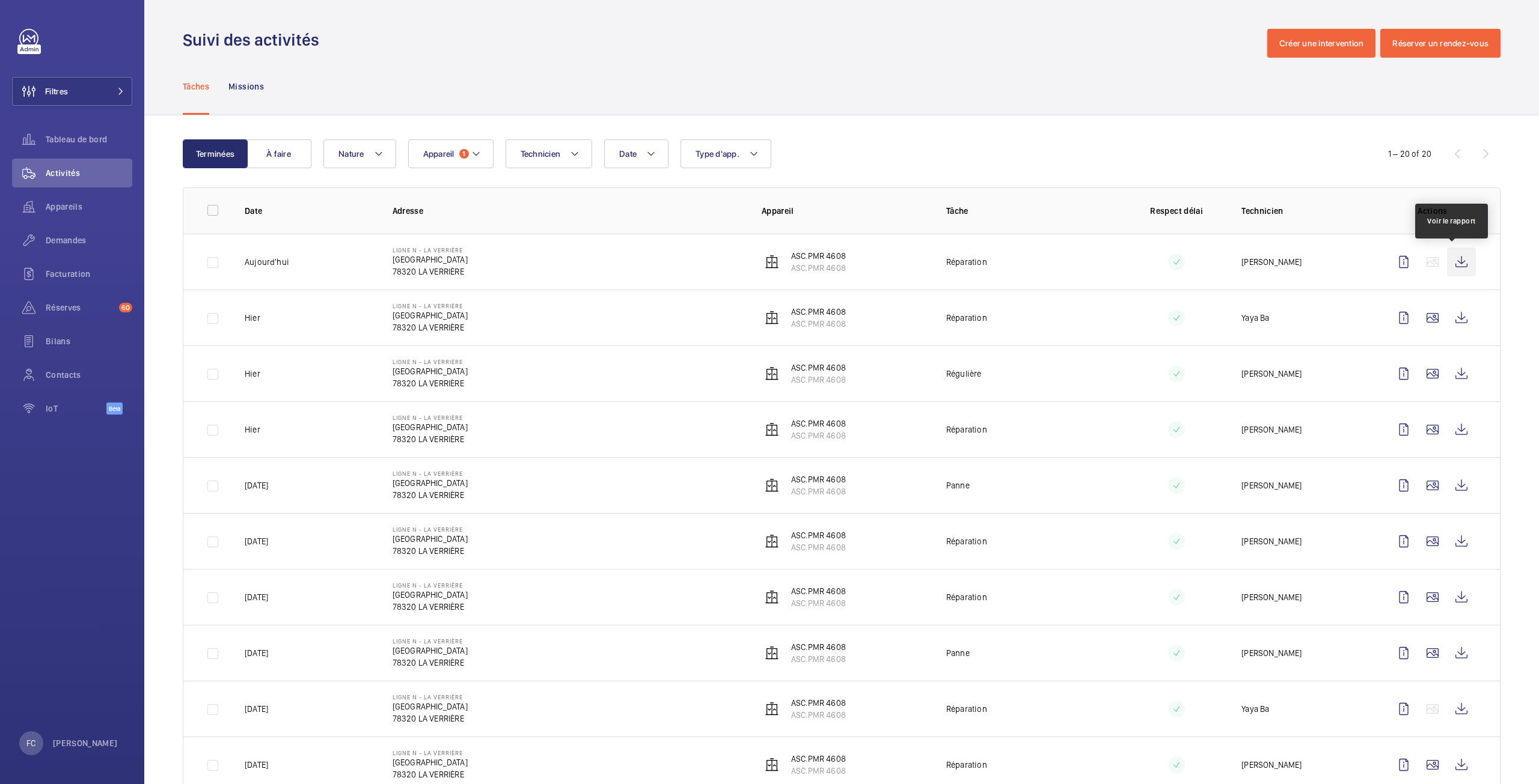
click at [1452, 266] on wm-front-icon-button at bounding box center [1462, 262] width 29 height 29
click at [1458, 321] on wm-front-icon-button at bounding box center [1462, 318] width 29 height 29
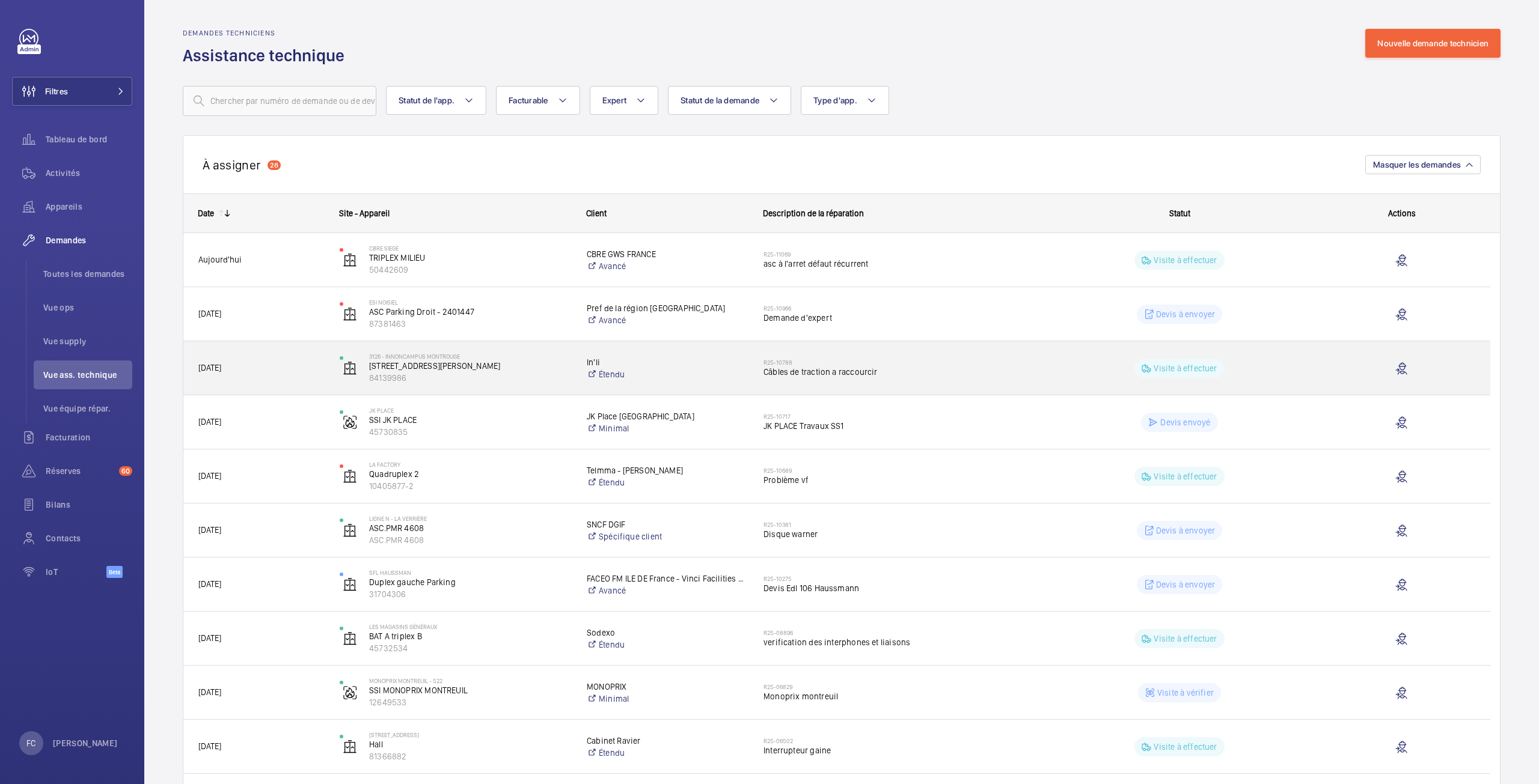
click at [1200, 370] on p "Visite à effectuer" at bounding box center [1185, 368] width 63 height 12
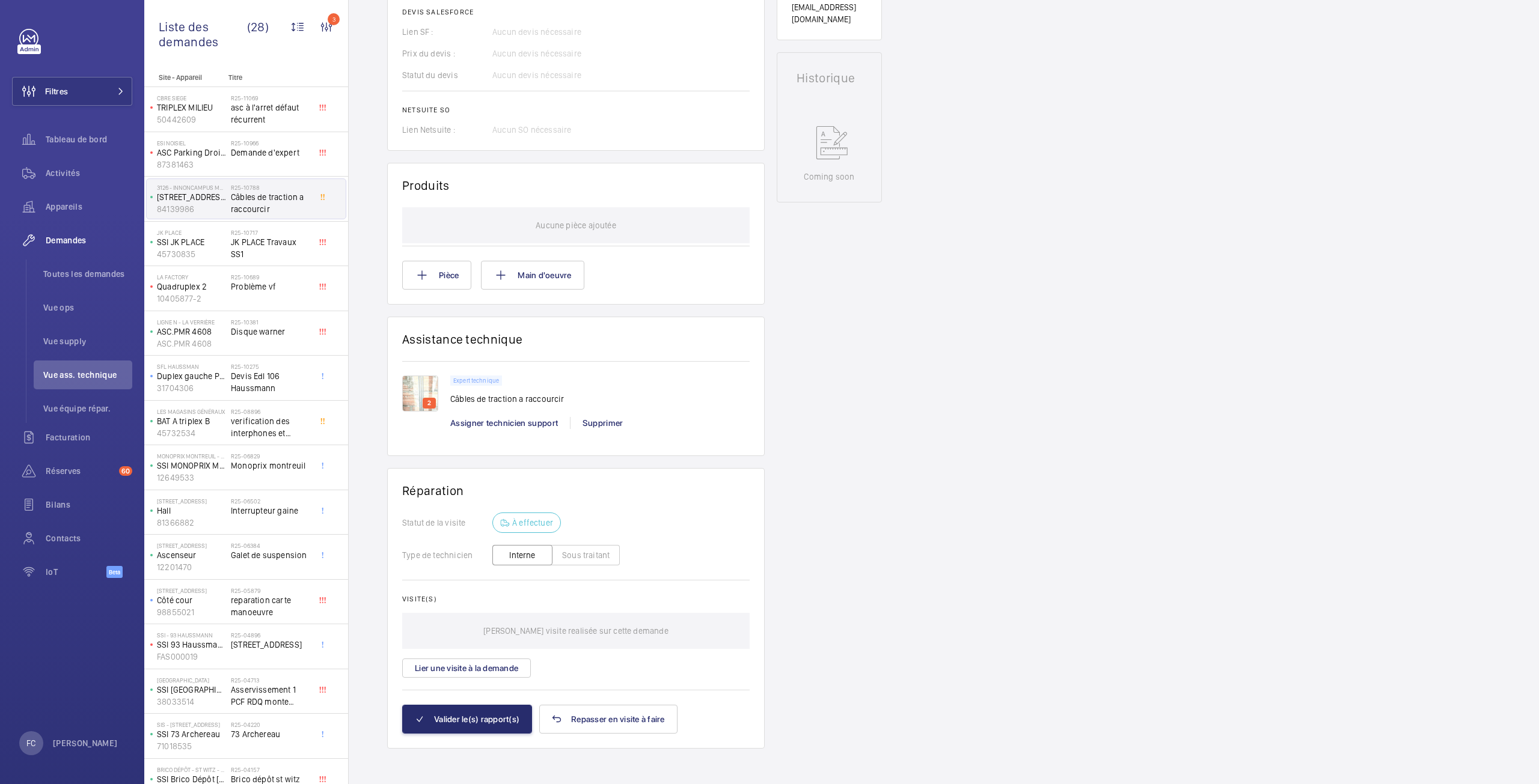
scroll to position [523, 0]
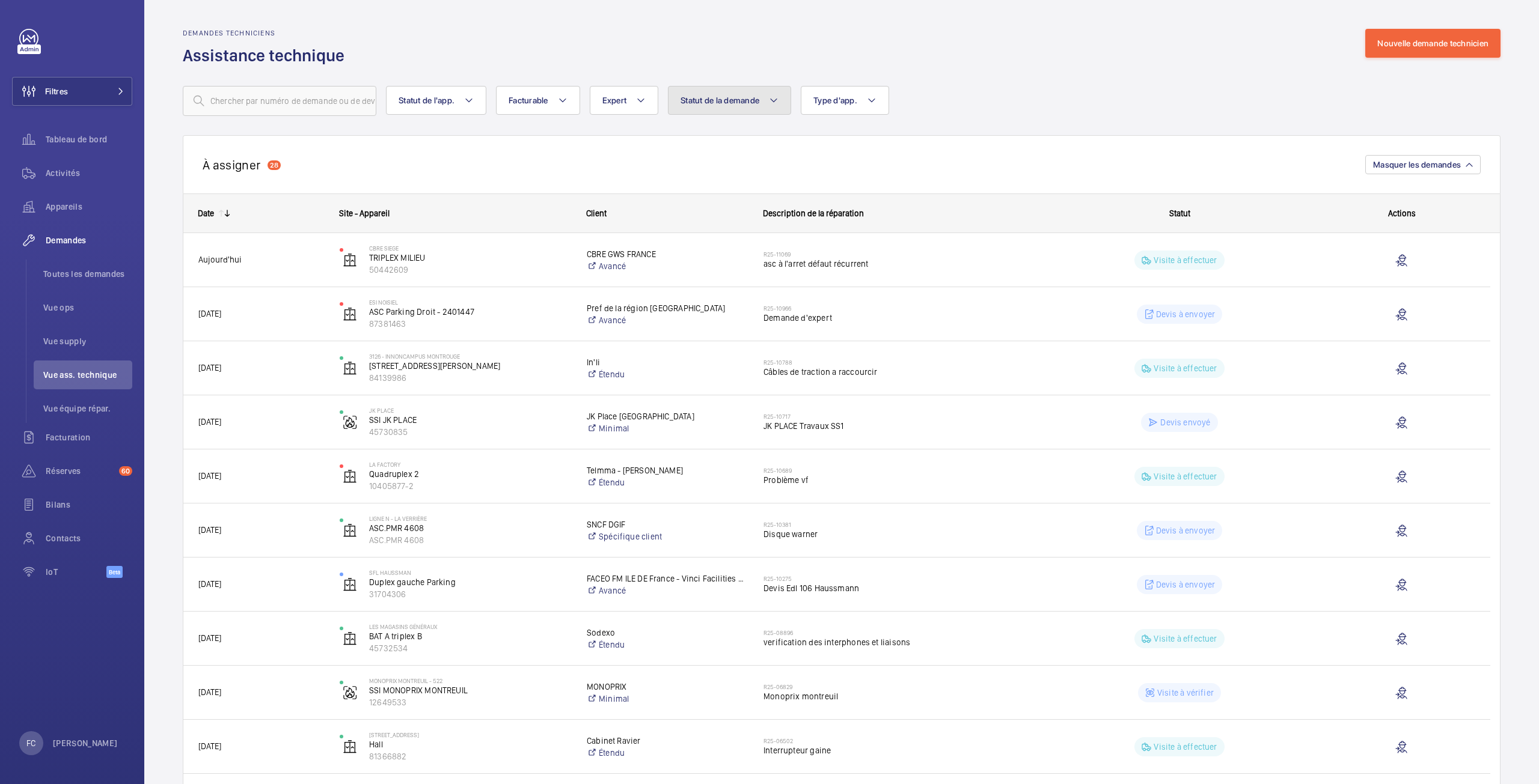
click at [679, 112] on button "Statut de la demande" at bounding box center [729, 100] width 123 height 29
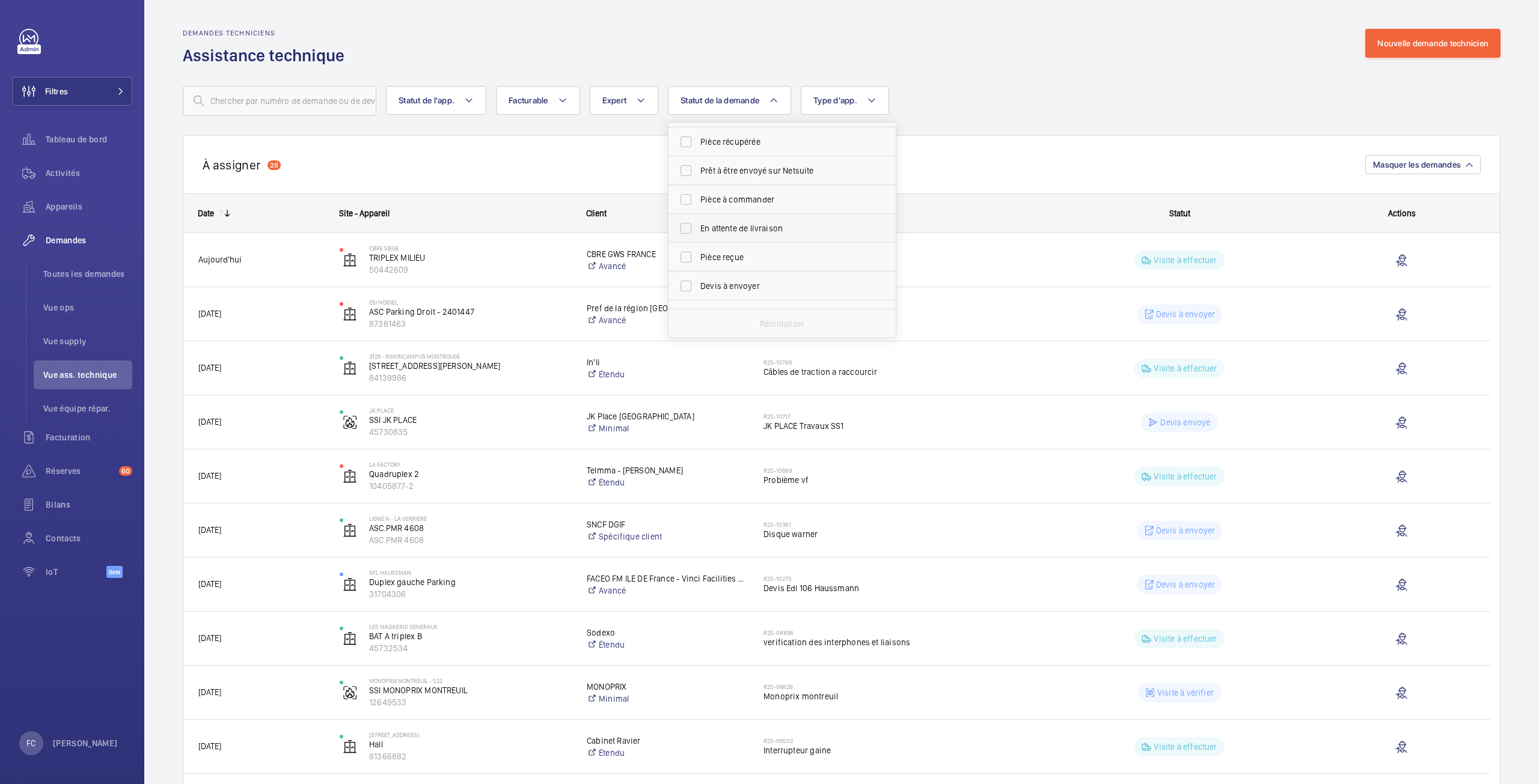
scroll to position [160, 0]
click at [683, 264] on label "Visite à effectuer" at bounding box center [773, 266] width 209 height 29
click at [683, 264] on input "Visite à effectuer" at bounding box center [686, 266] width 24 height 24
checkbox input "true"
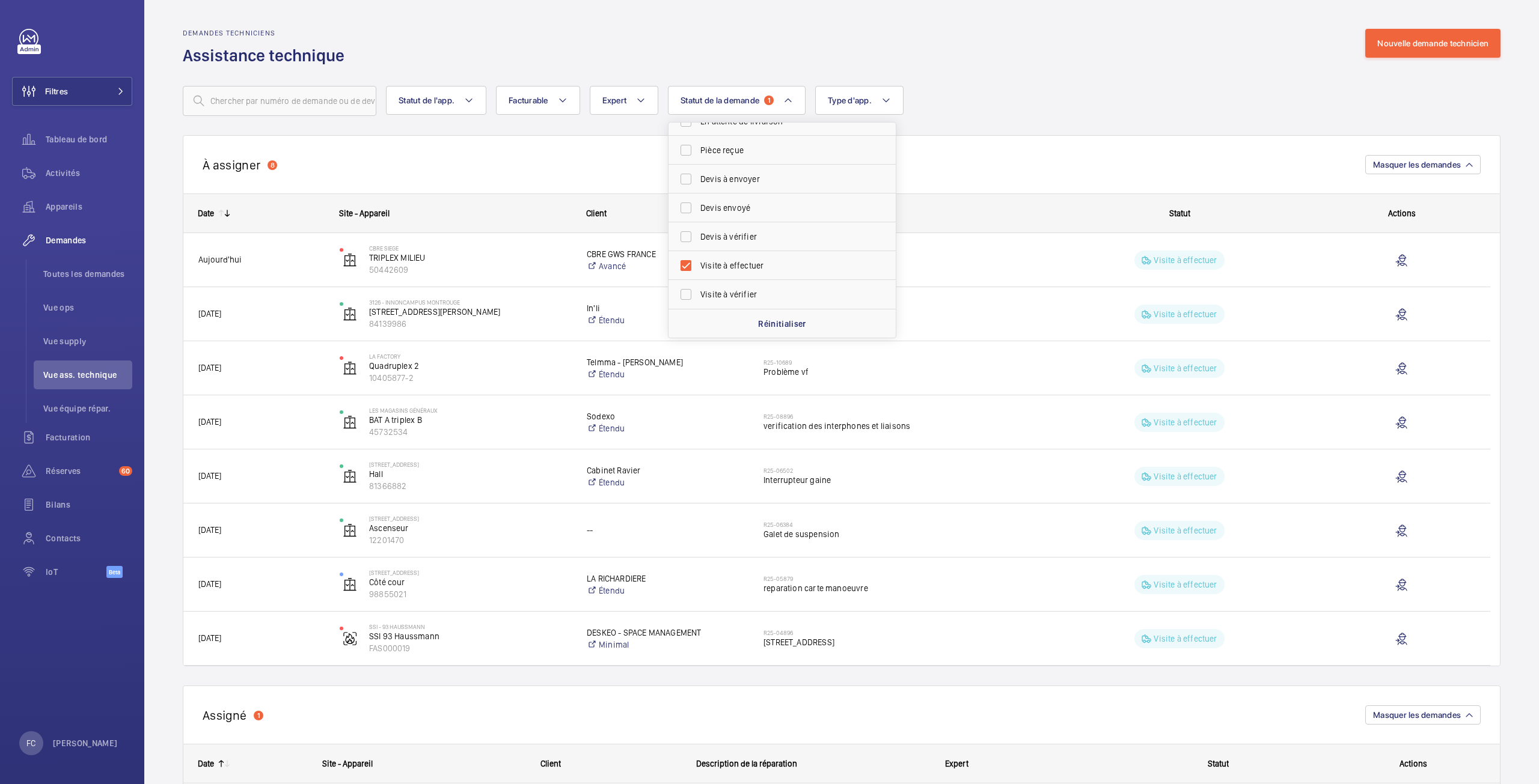
click at [1013, 146] on div "À assigner 8 Masquer les demandes" at bounding box center [841, 165] width 1318 height 58
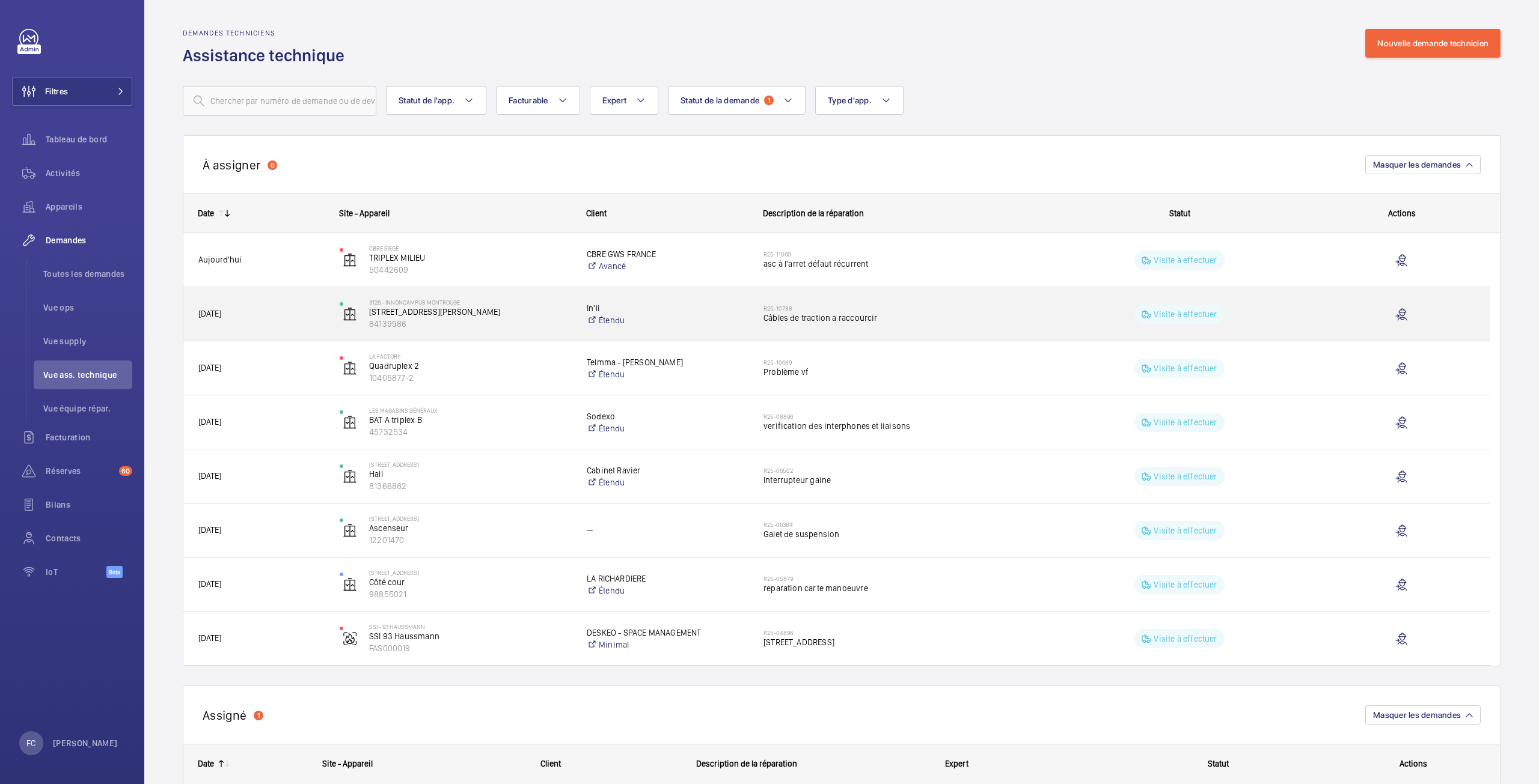
click at [1168, 313] on p "Visite à effectuer" at bounding box center [1185, 314] width 63 height 12
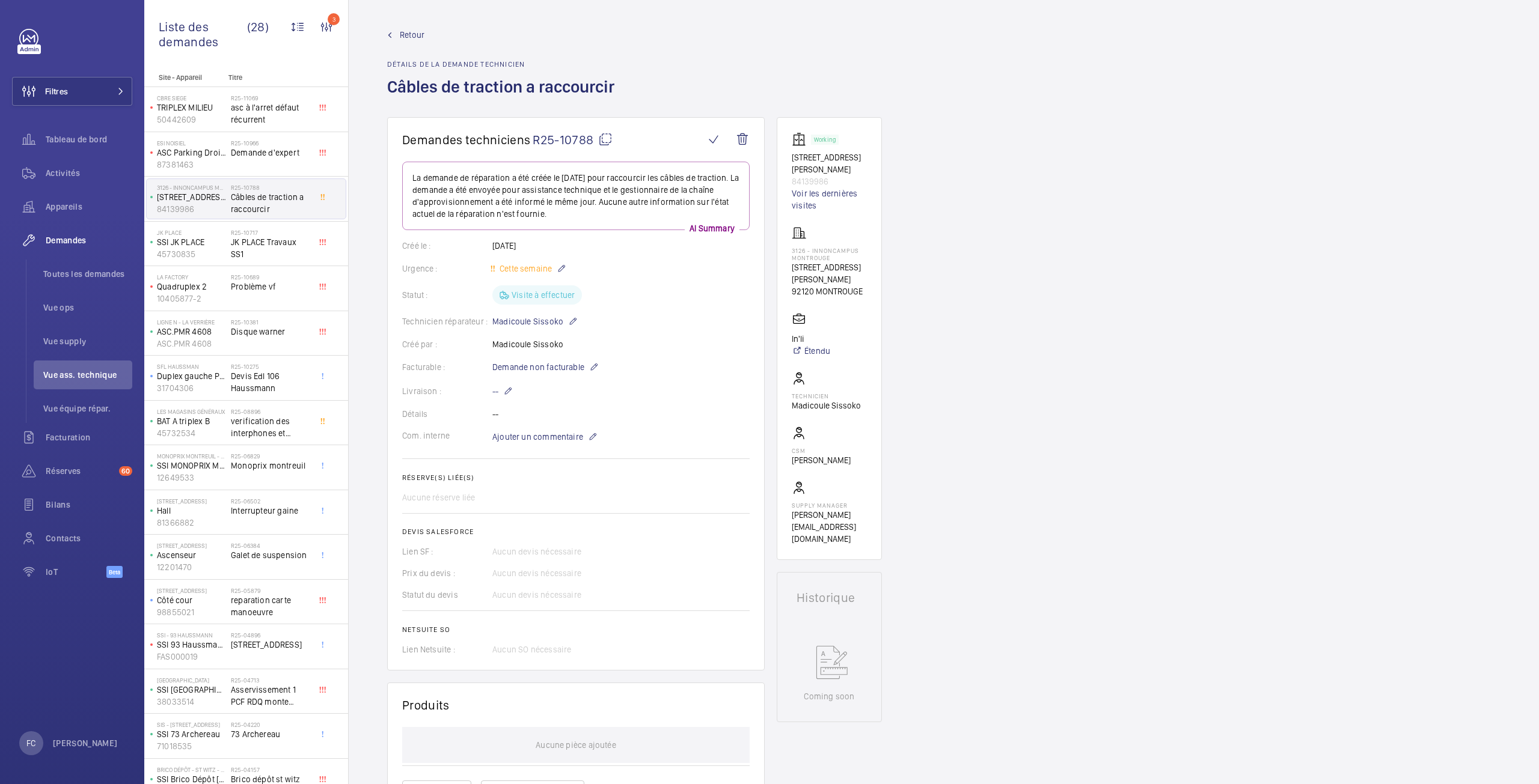
click at [536, 297] on div "Statut : Visite à effectuer" at bounding box center [575, 295] width 347 height 19
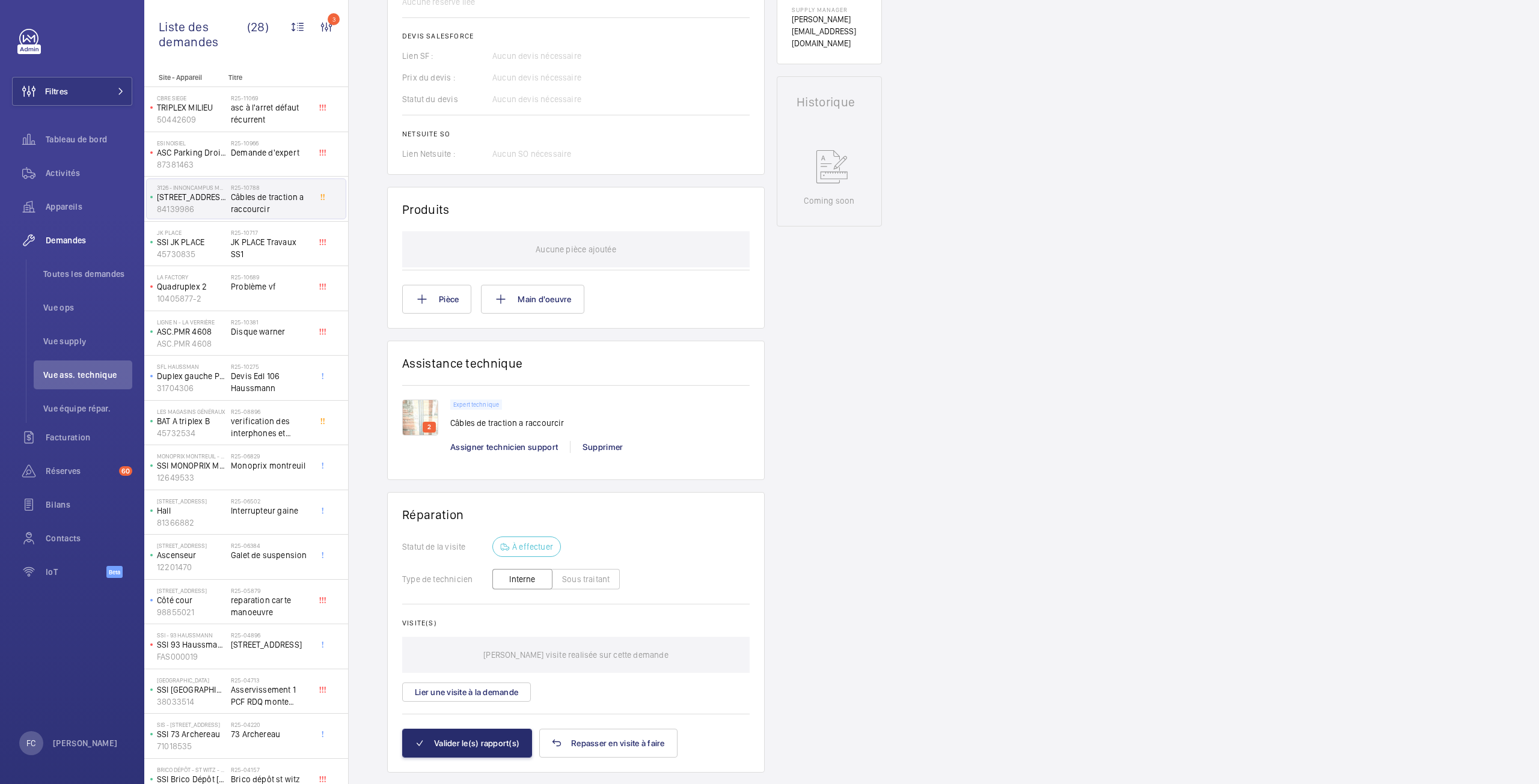
scroll to position [523, 0]
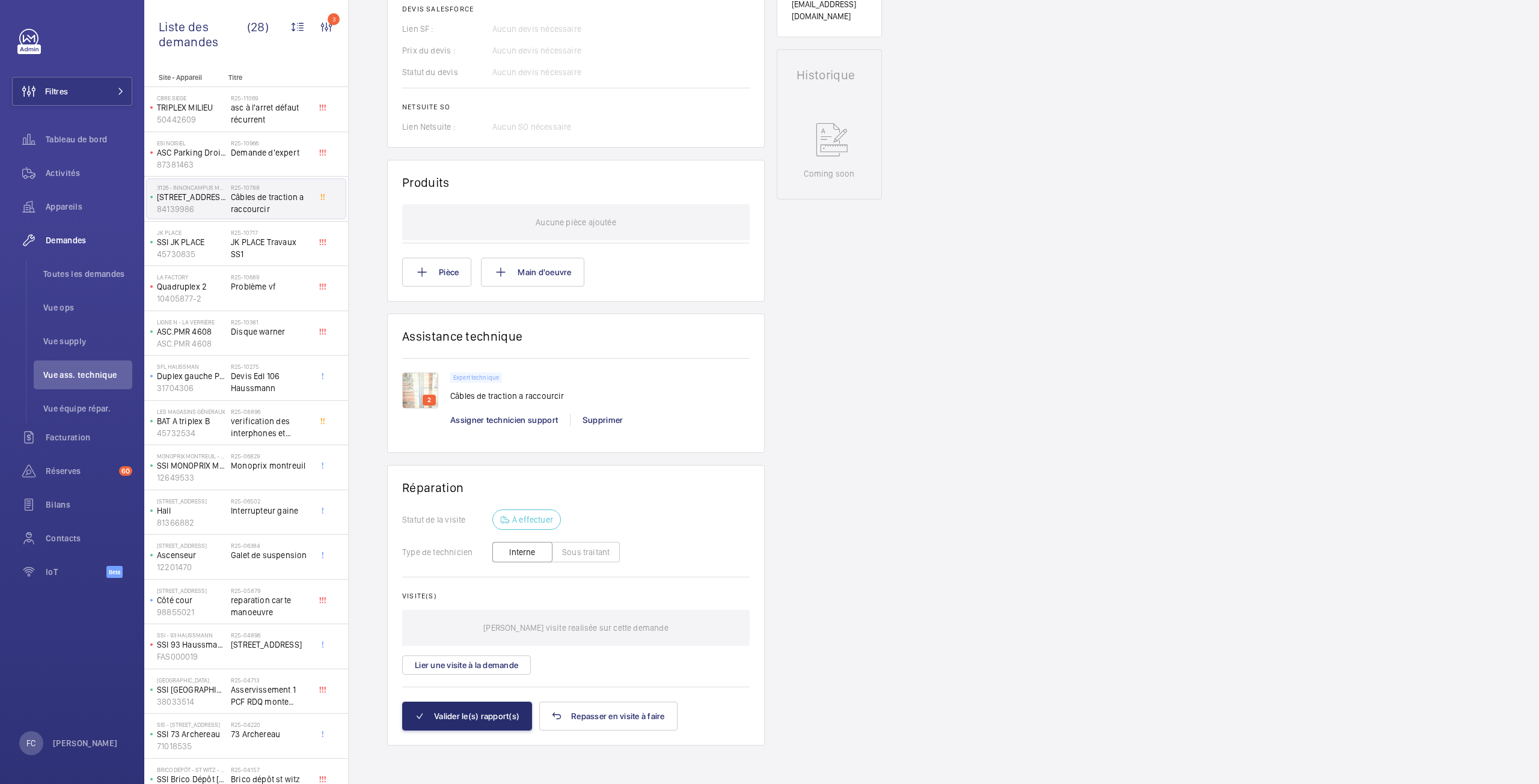
click at [517, 515] on p "À effectuer" at bounding box center [533, 520] width 41 height 12
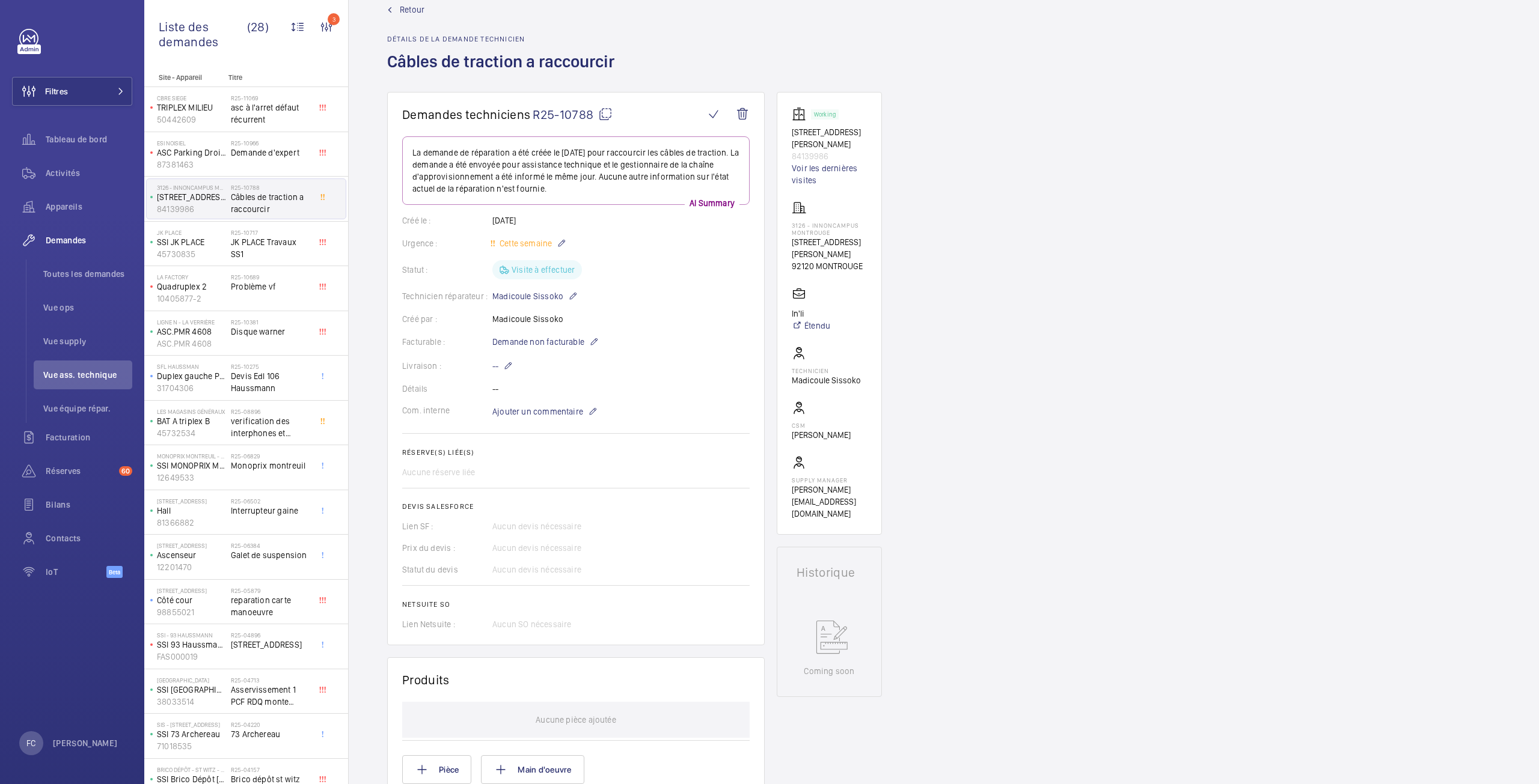
scroll to position [0, 0]
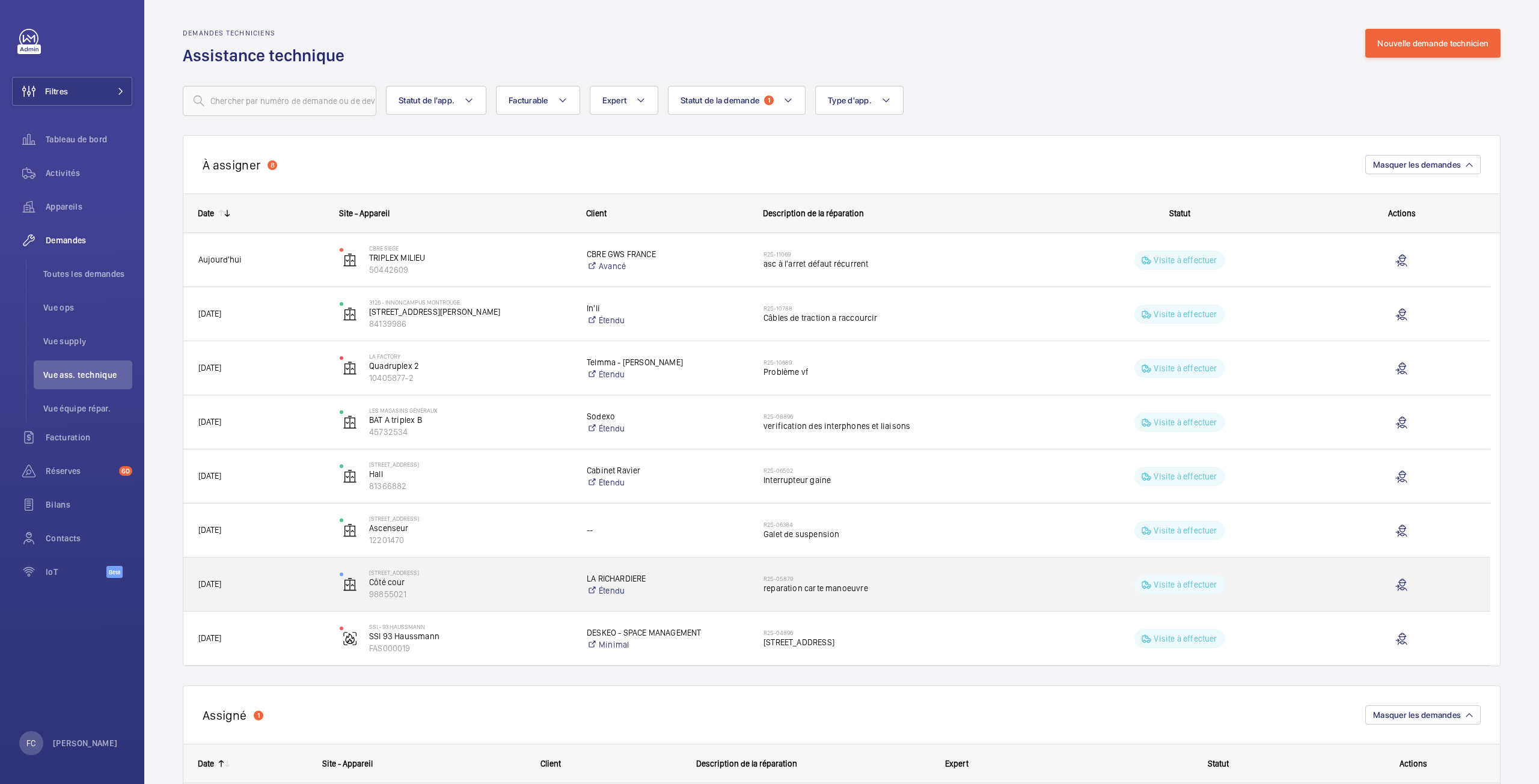
click at [811, 585] on span "reparation carte manoeuvre" at bounding box center [897, 588] width 267 height 12
